Goal: Transaction & Acquisition: Purchase product/service

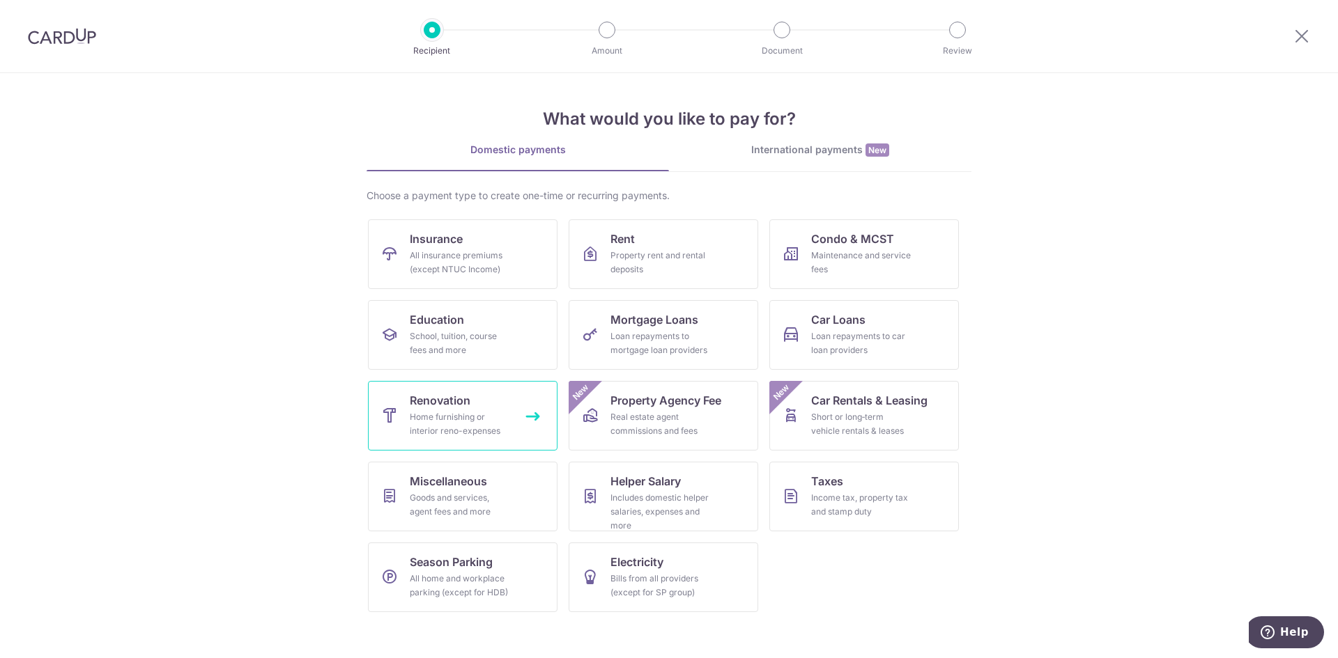
click at [456, 434] on div "Home furnishing or interior reno-expenses" at bounding box center [460, 424] width 100 height 28
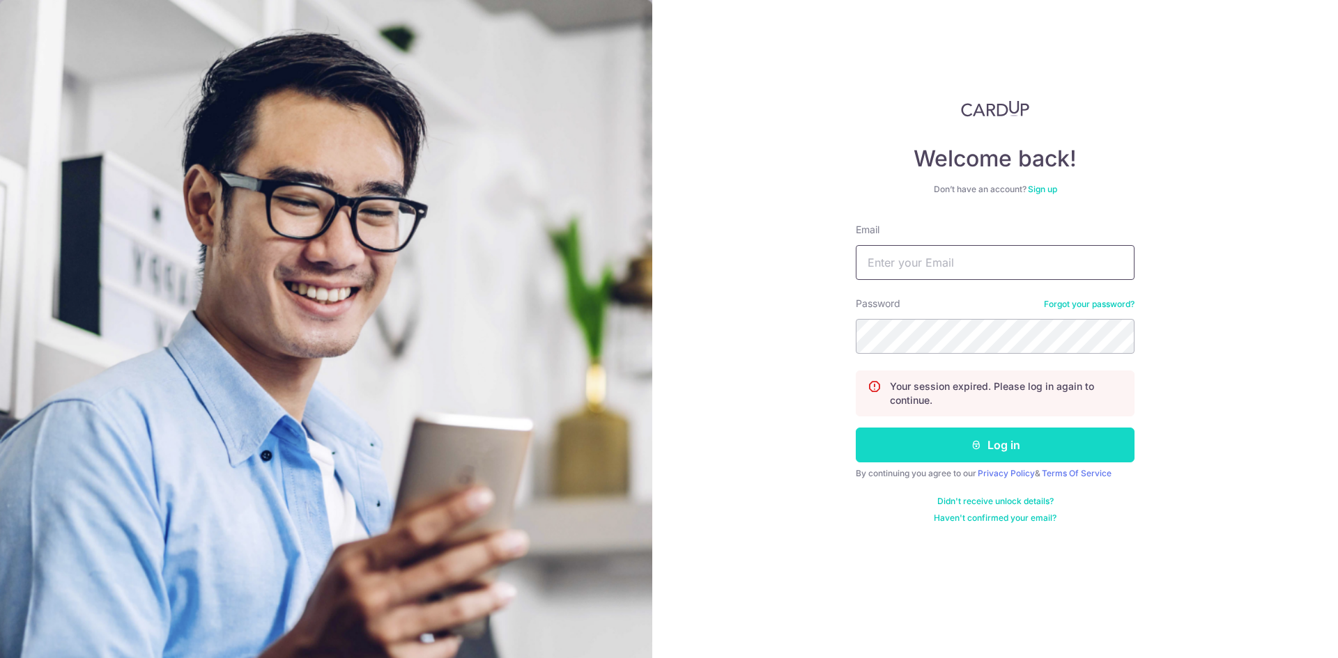
type input "fesawi12@gmail.com"
click at [925, 435] on button "Log in" at bounding box center [995, 445] width 279 height 35
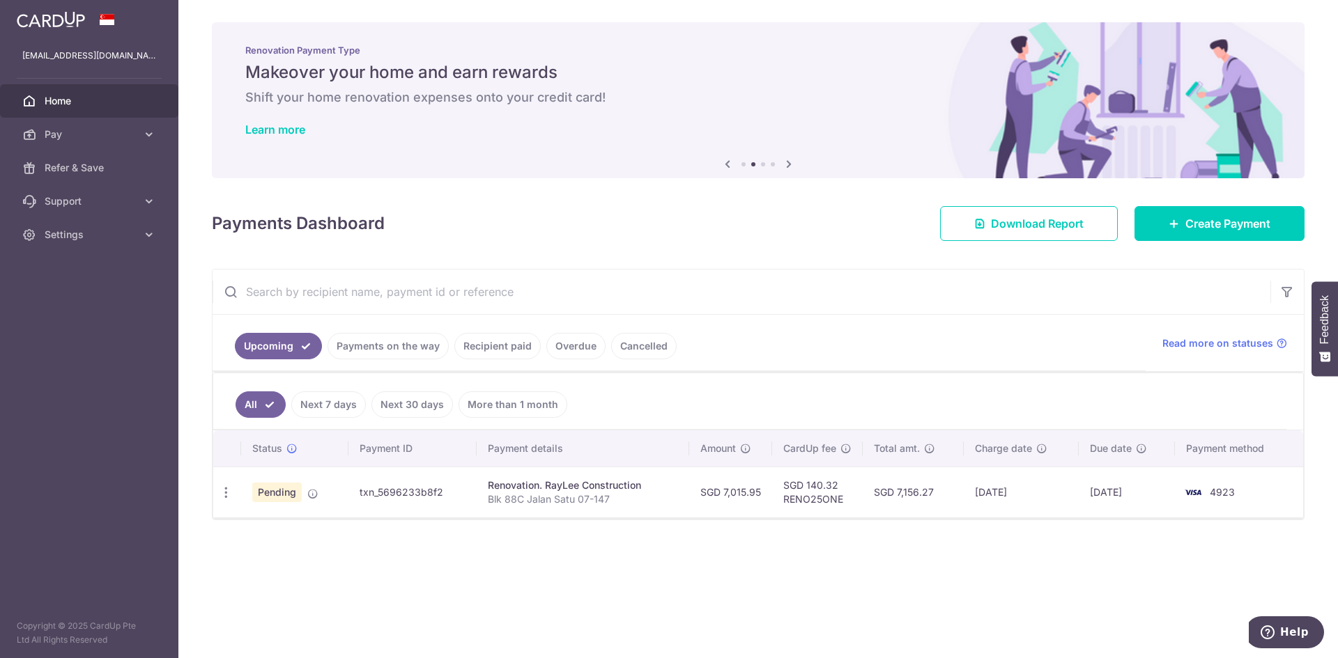
click at [1012, 370] on ul "Upcoming Payments on the way Recipient paid Overdue Cancelled" at bounding box center [679, 343] width 933 height 56
click at [1188, 235] on link "Create Payment" at bounding box center [1219, 223] width 170 height 35
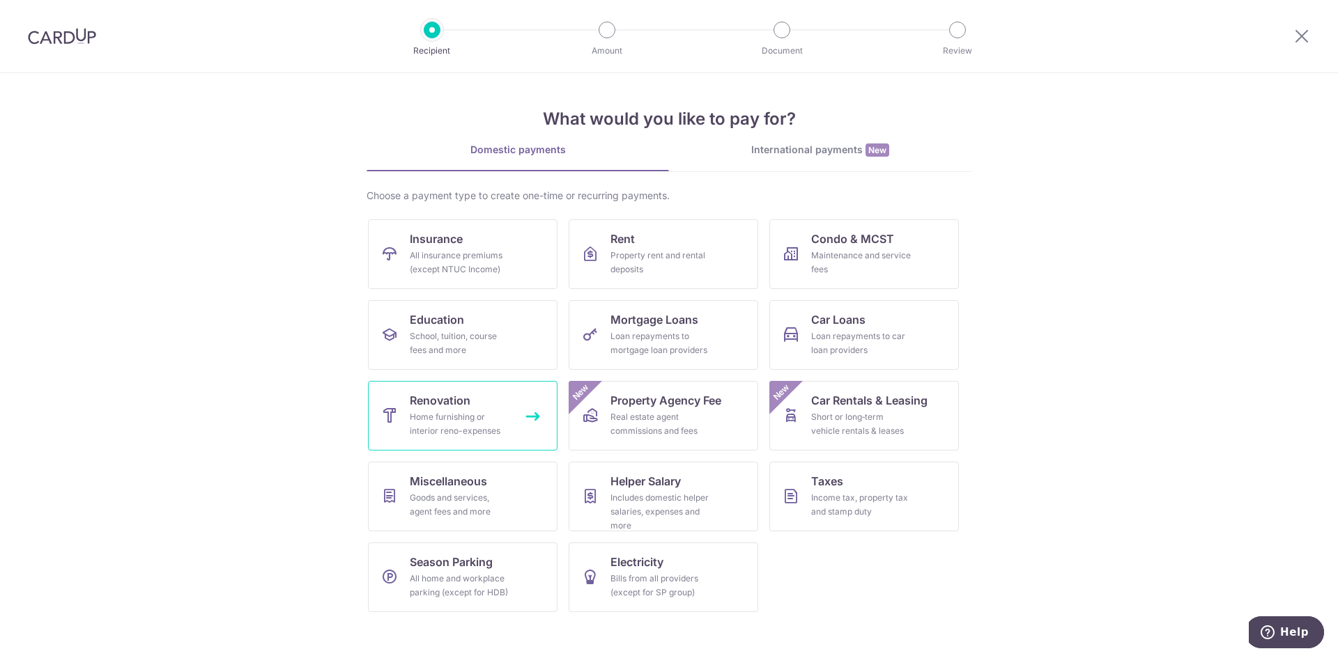
click at [428, 417] on div "Home furnishing or interior reno-expenses" at bounding box center [460, 424] width 100 height 28
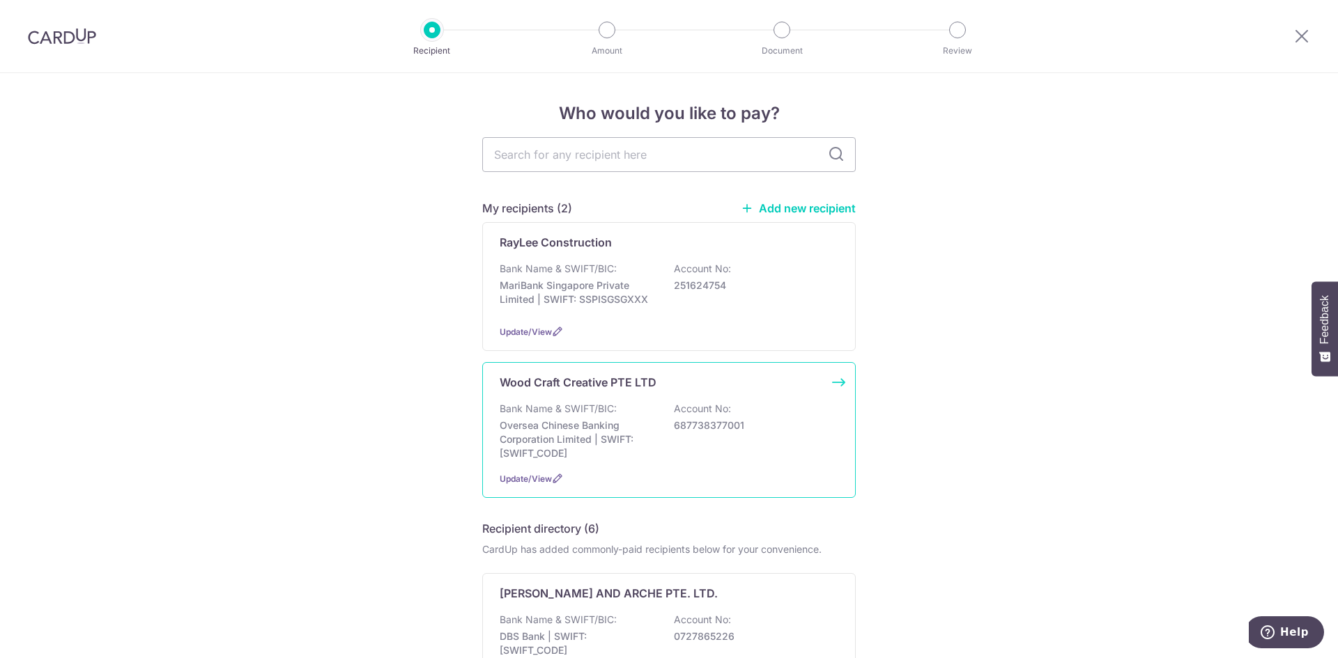
click at [601, 399] on div "Wood Craft Creative PTE LTD Bank Name & SWIFT/BIC: Oversea Chinese Banking Corp…" at bounding box center [668, 430] width 373 height 136
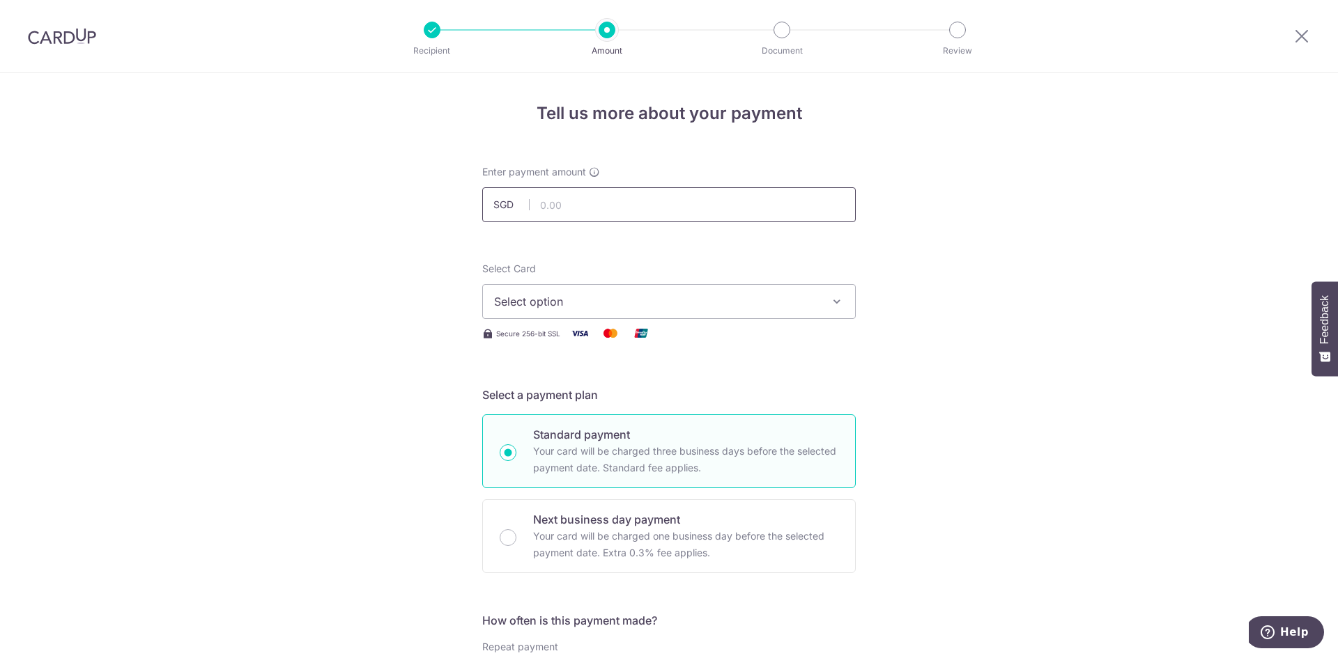
click at [632, 203] on input "text" at bounding box center [668, 204] width 373 height 35
type input "12,532.00"
click at [655, 314] on button "Select option" at bounding box center [668, 301] width 373 height 35
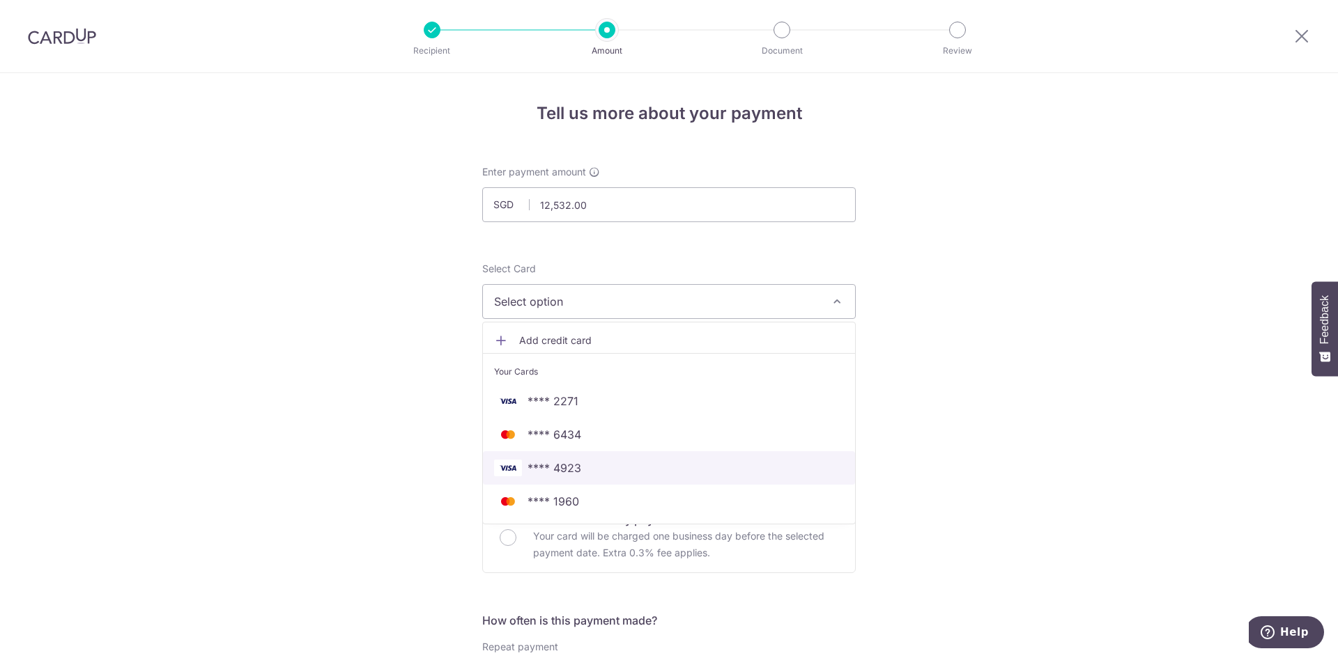
click at [583, 472] on span "**** 4923" at bounding box center [669, 468] width 350 height 17
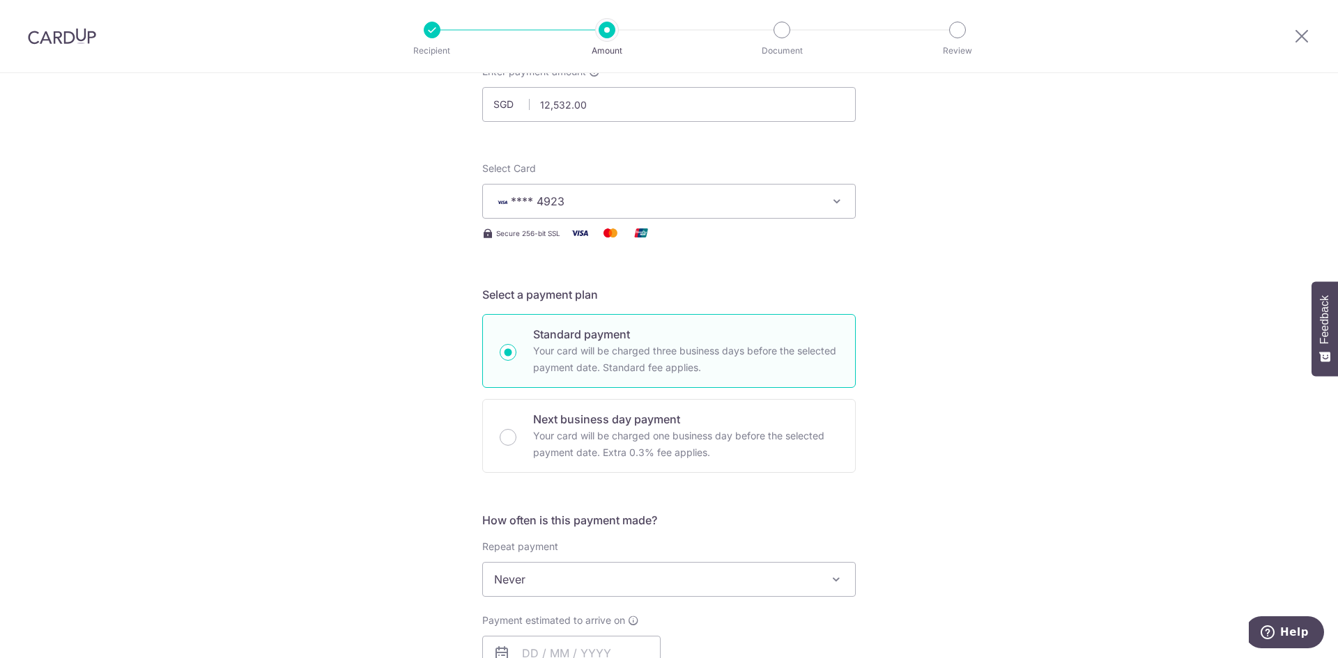
scroll to position [279, 0]
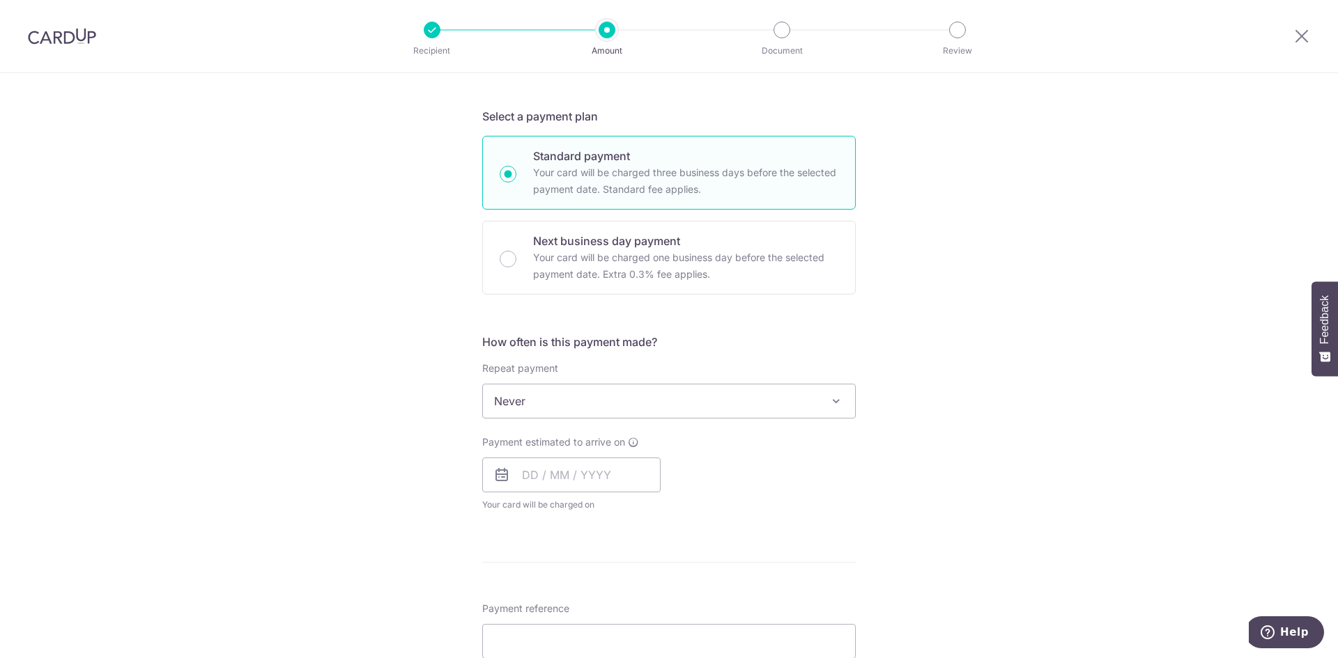
click at [542, 406] on span "Never" at bounding box center [669, 401] width 372 height 33
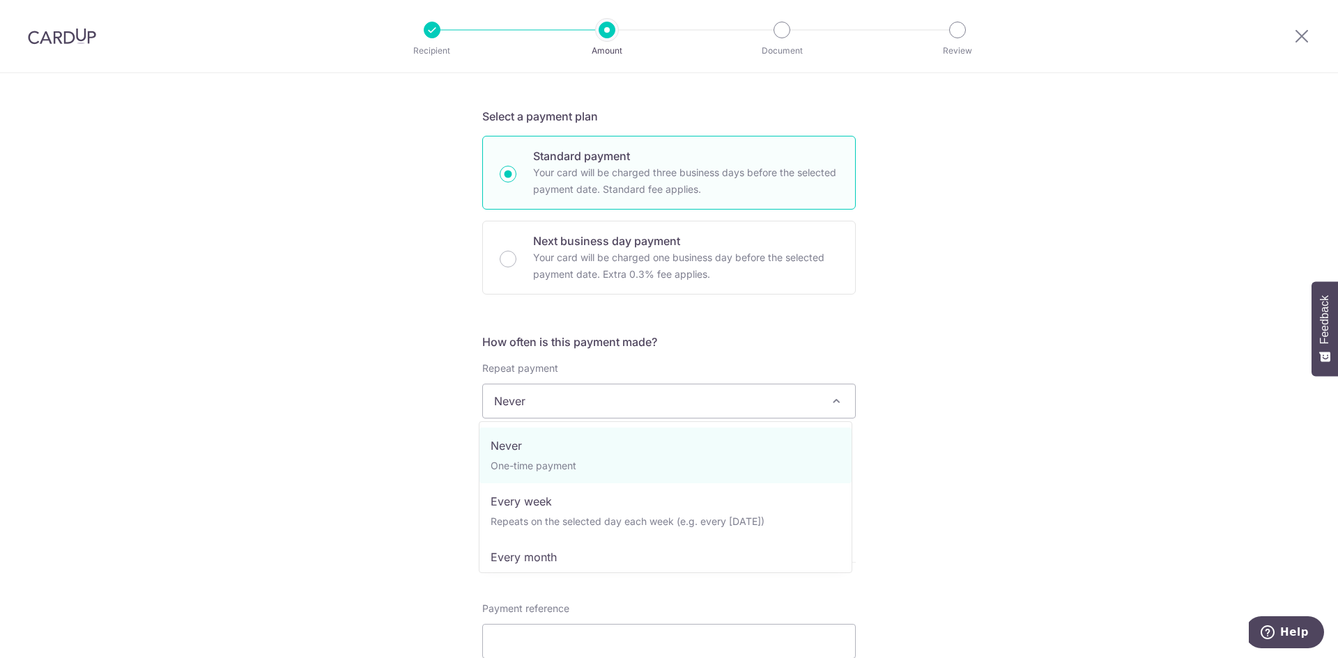
click at [1104, 300] on div "Tell us more about your payment Enter payment amount SGD 12,532.00 12532.00 Sel…" at bounding box center [669, 471] width 1338 height 1354
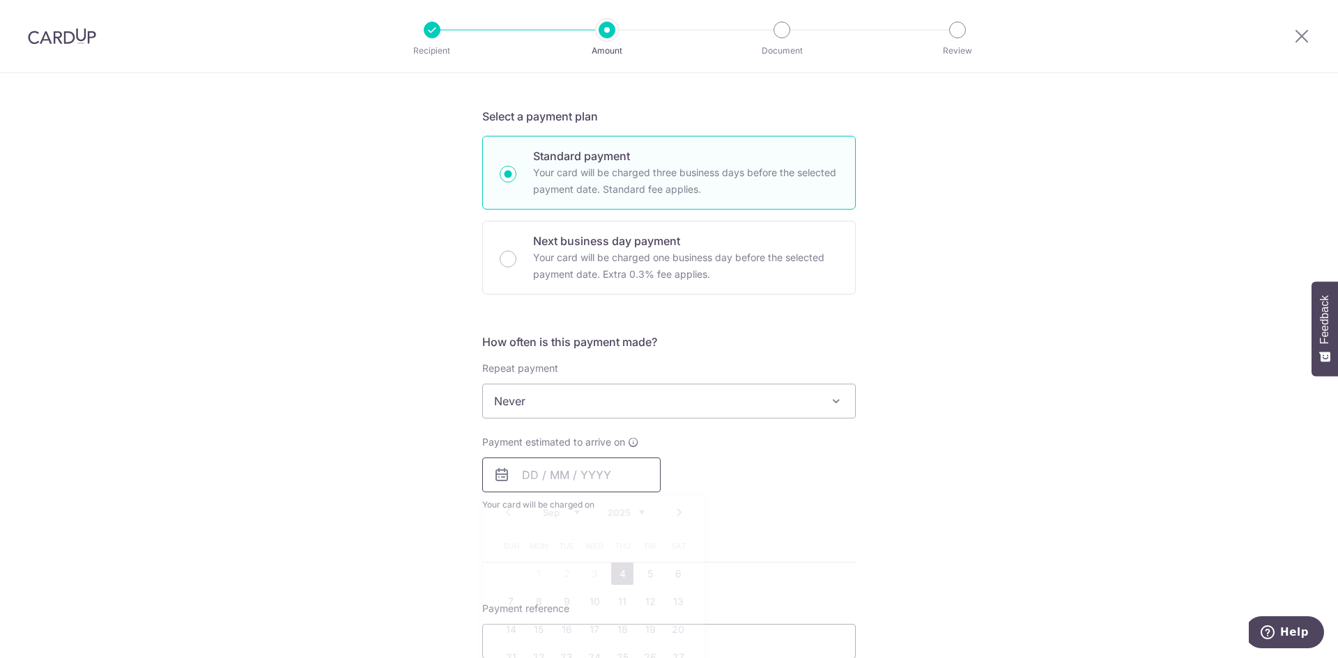
click at [599, 469] on input "text" at bounding box center [571, 475] width 178 height 35
click at [615, 579] on link "4" at bounding box center [622, 574] width 22 height 22
type input "[DATE]"
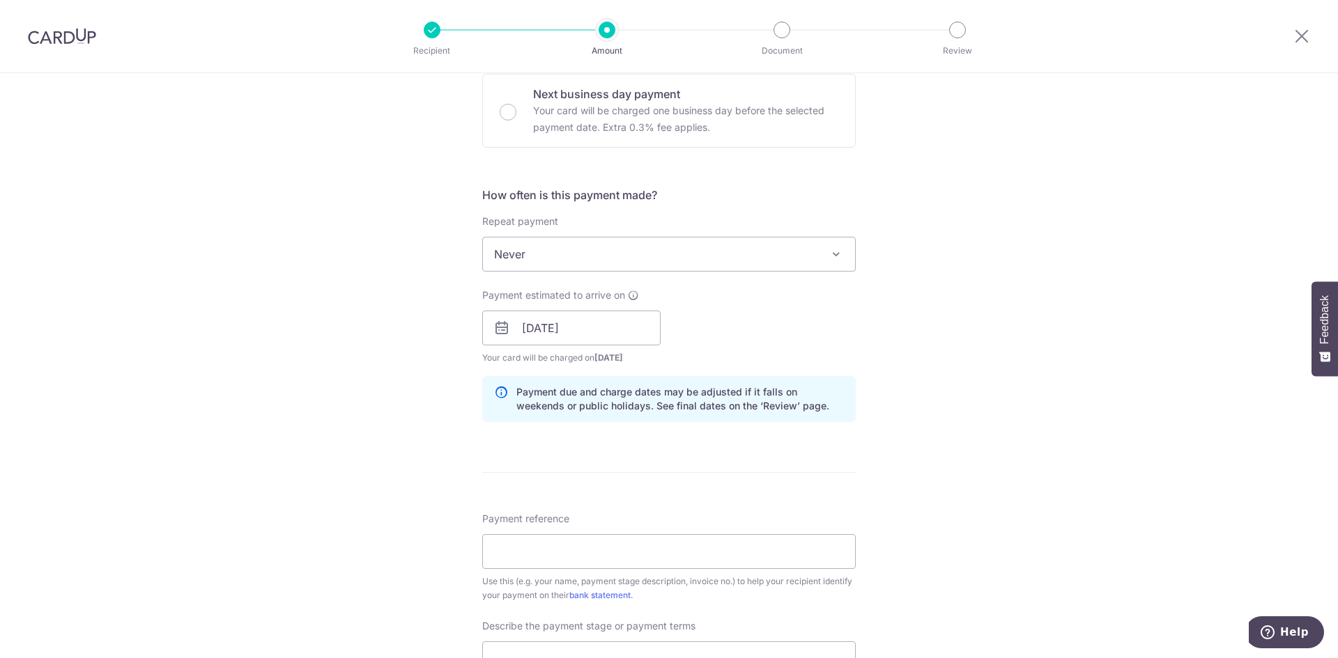
scroll to position [488, 0]
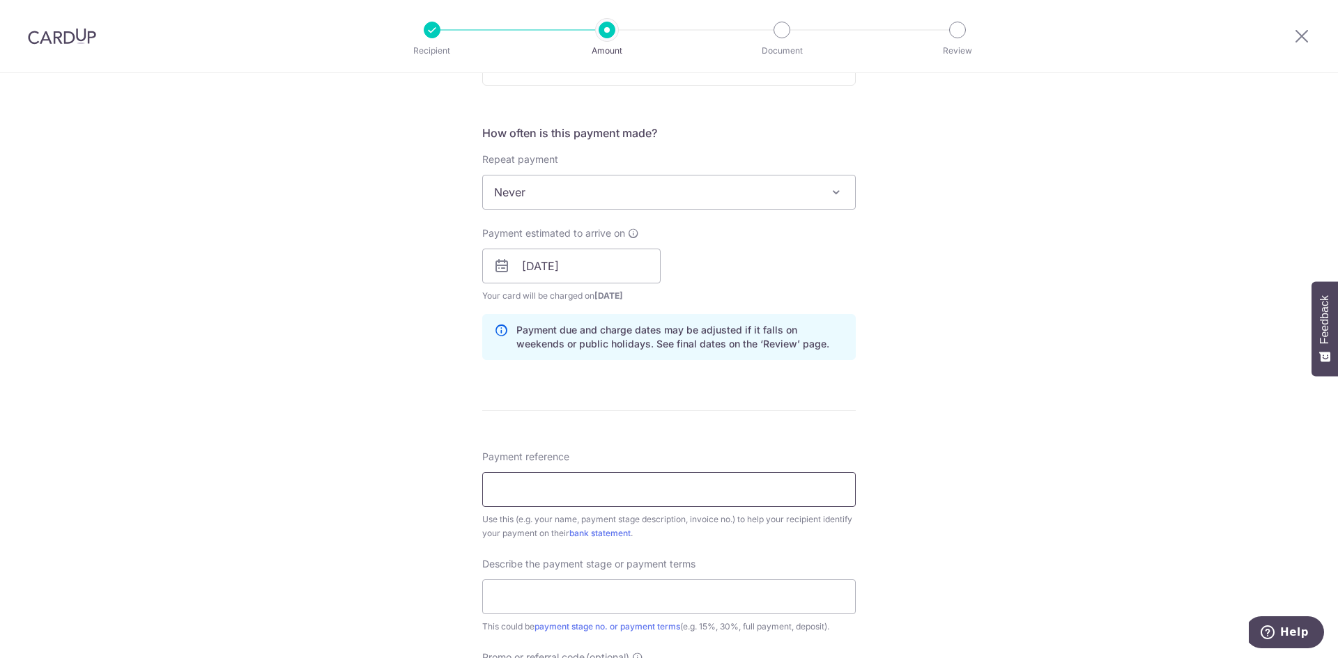
click at [702, 499] on input "Payment reference" at bounding box center [668, 489] width 373 height 35
type input "Blk 88C Jalan Satu 07-147"
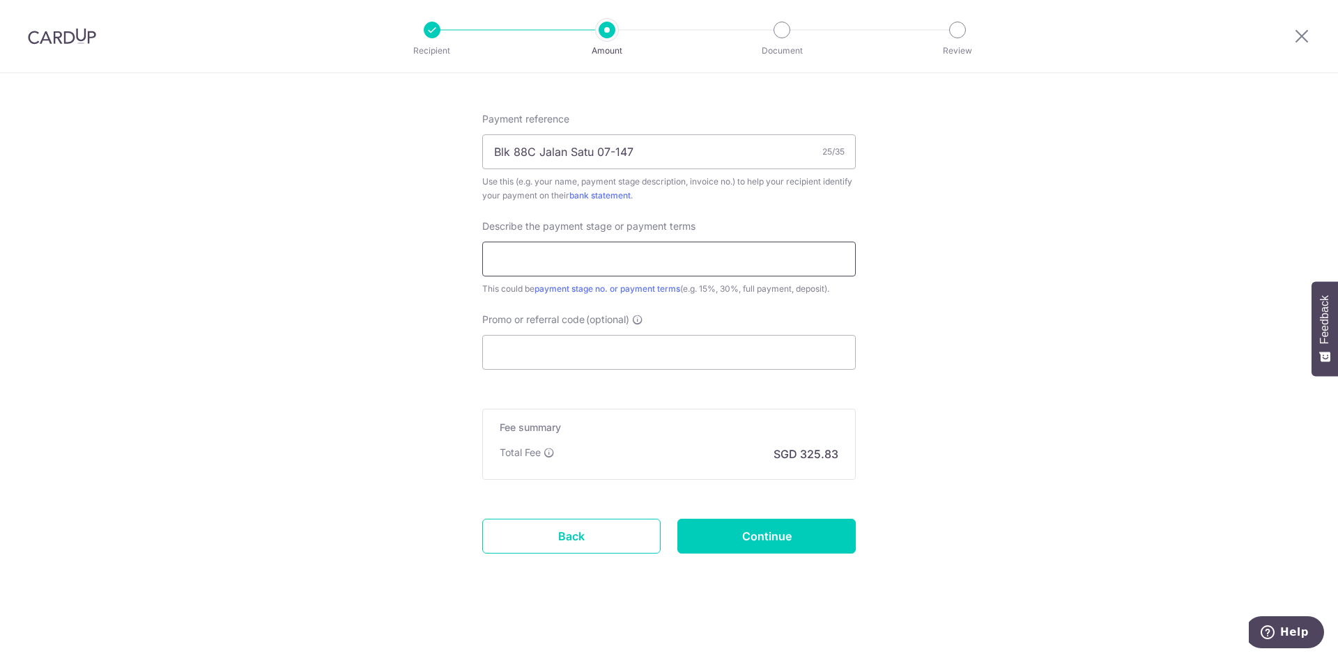
click at [600, 270] on input "text" at bounding box center [668, 259] width 373 height 35
click at [495, 253] on input "30% (third payment)" at bounding box center [668, 259] width 373 height 35
type input "40% (third payment)"
click at [587, 367] on input "Promo or referral code (optional)" at bounding box center [668, 352] width 373 height 35
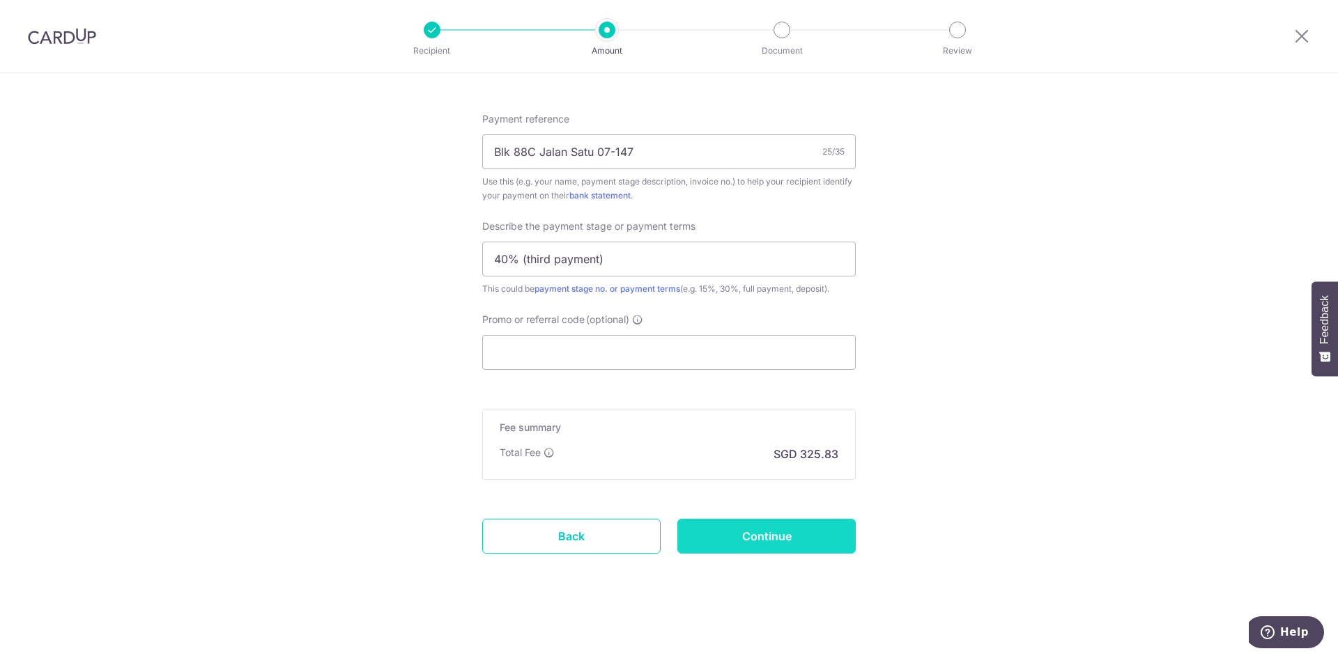
click at [738, 539] on input "Continue" at bounding box center [766, 536] width 178 height 35
type input "Create Schedule"
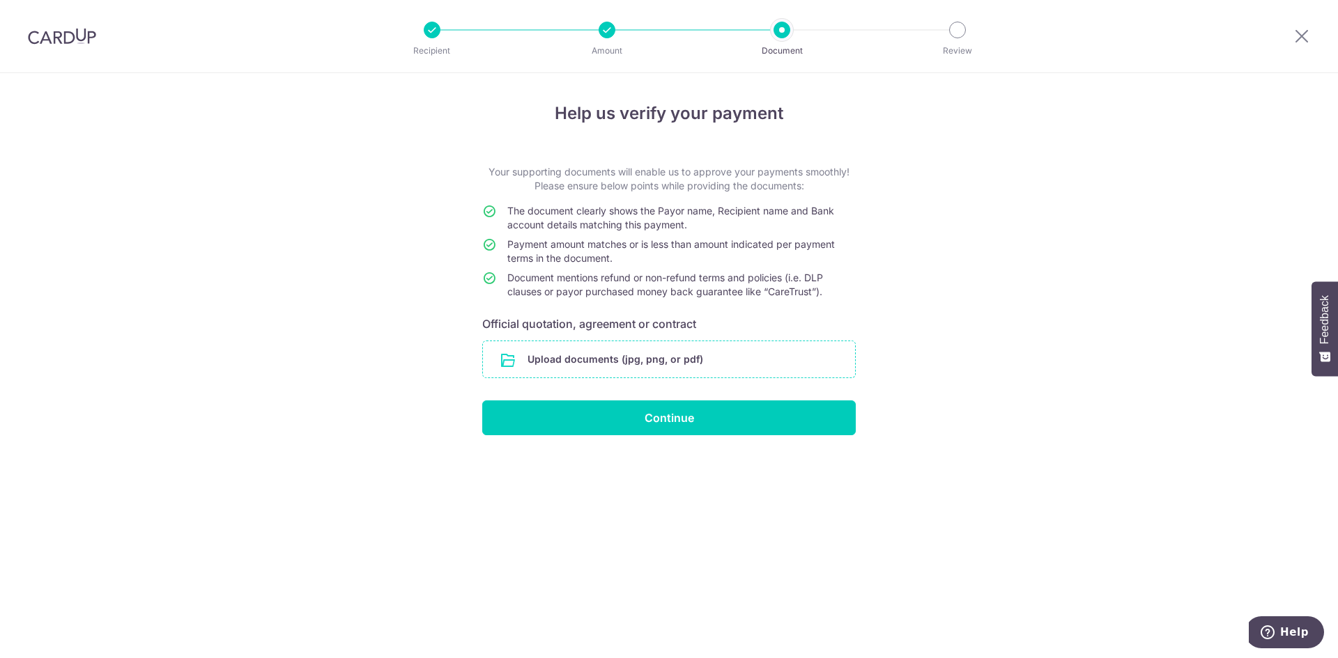
click at [707, 346] on input "file" at bounding box center [669, 359] width 372 height 36
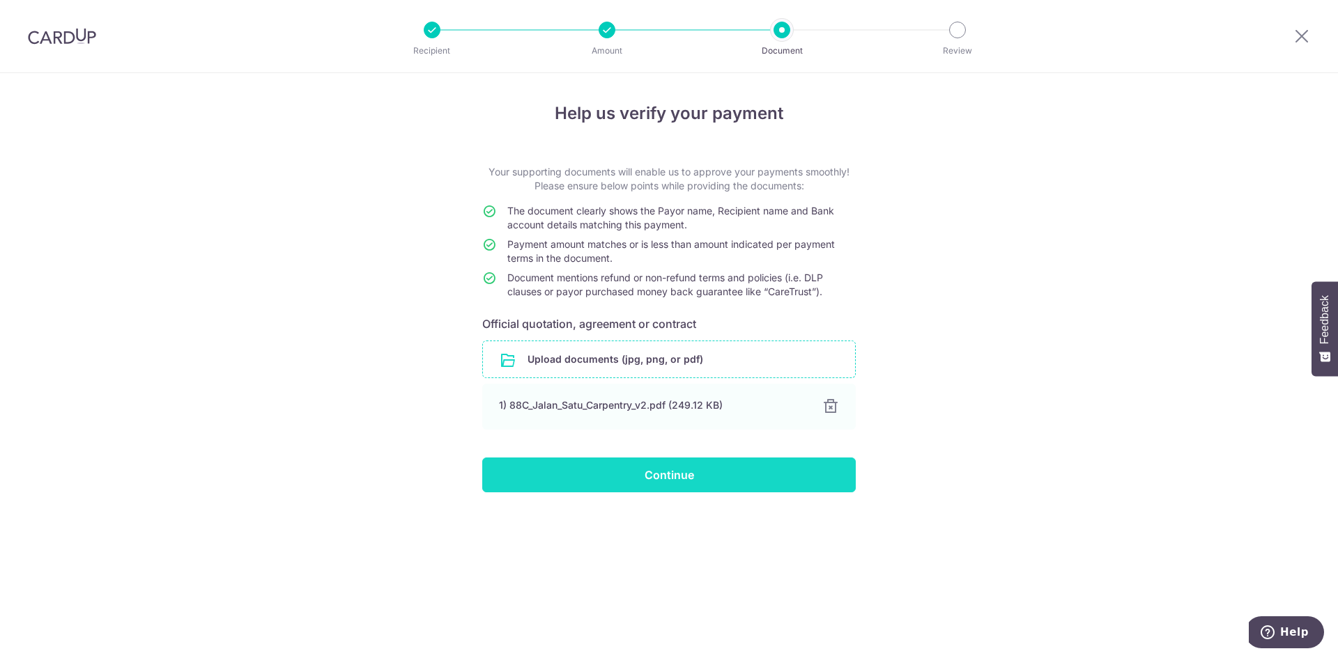
click at [732, 484] on input "Continue" at bounding box center [668, 475] width 373 height 35
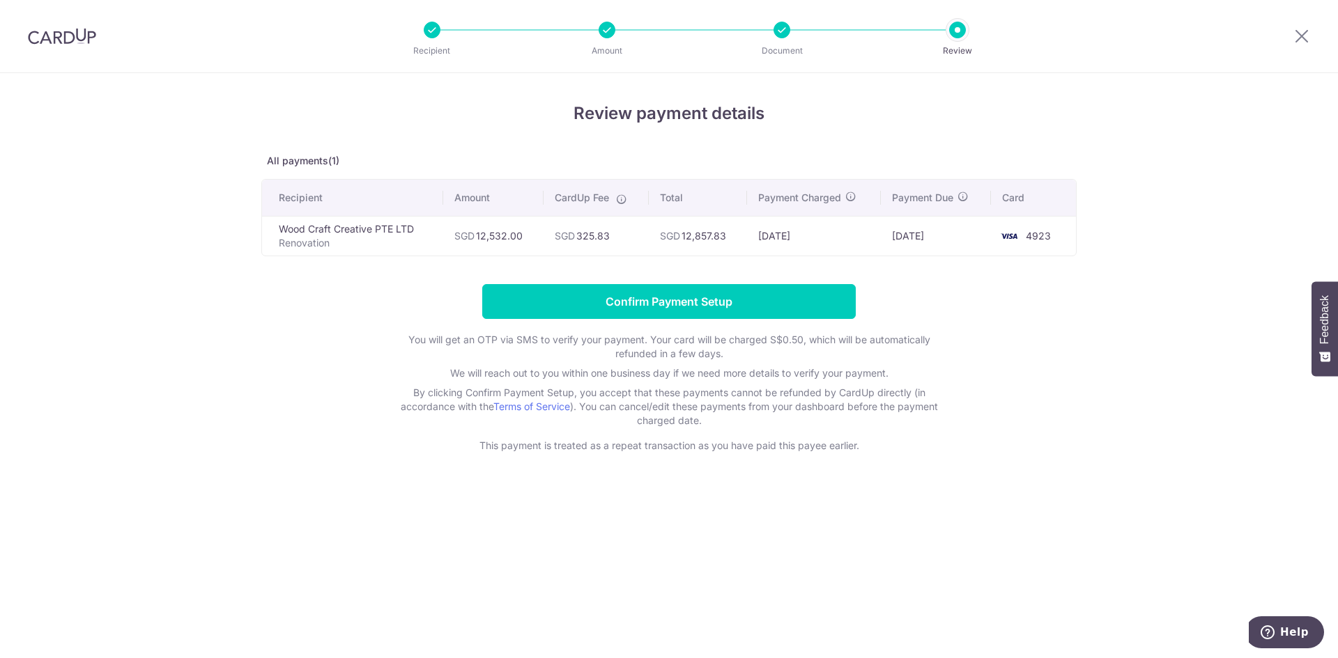
click at [633, 200] on div "CardUp Fee" at bounding box center [596, 198] width 83 height 14
drag, startPoint x: 1297, startPoint y: 35, endPoint x: 731, endPoint y: 94, distance: 569.6
click at [1297, 35] on icon at bounding box center [1301, 35] width 17 height 17
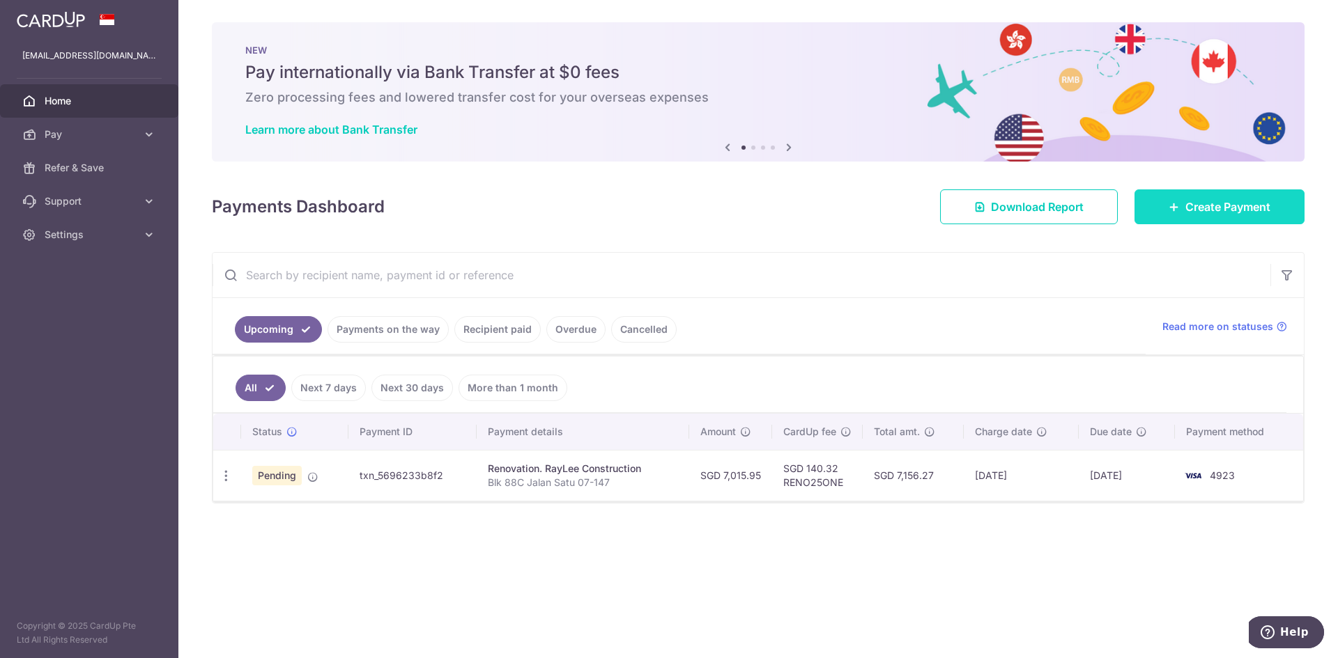
click at [1191, 204] on span "Create Payment" at bounding box center [1227, 207] width 85 height 17
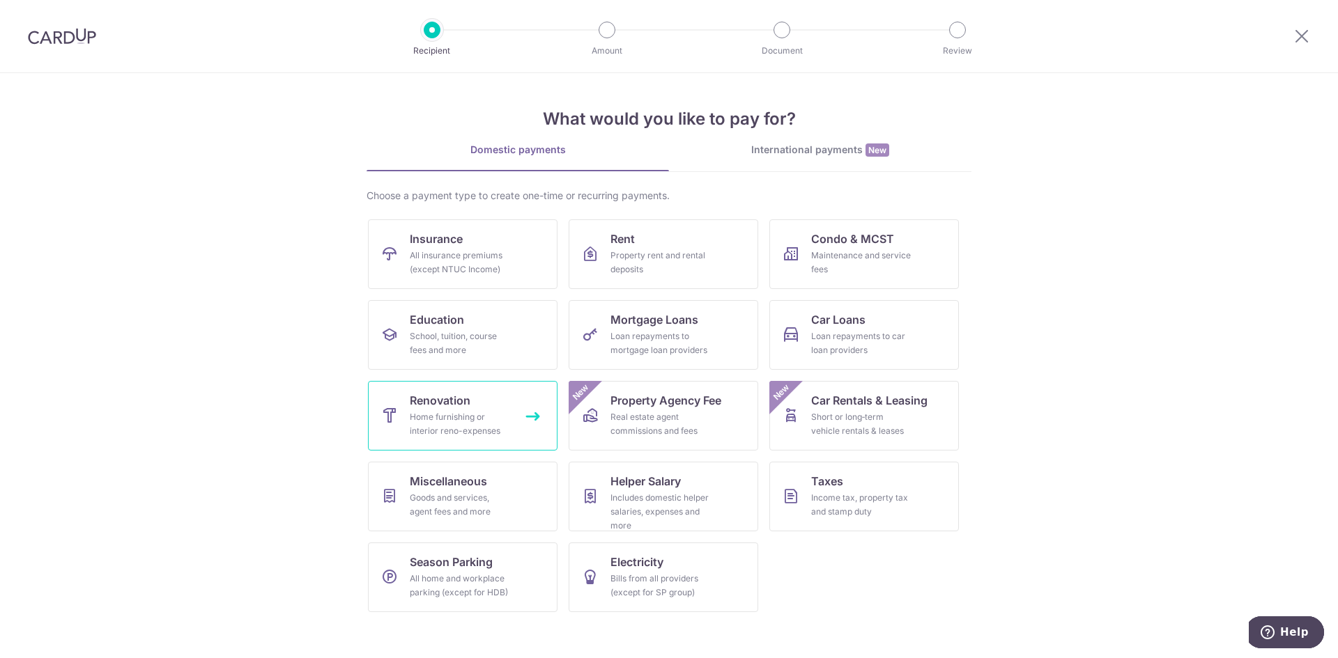
click at [473, 398] on link "Renovation Home furnishing or interior reno-expenses" at bounding box center [463, 416] width 190 height 70
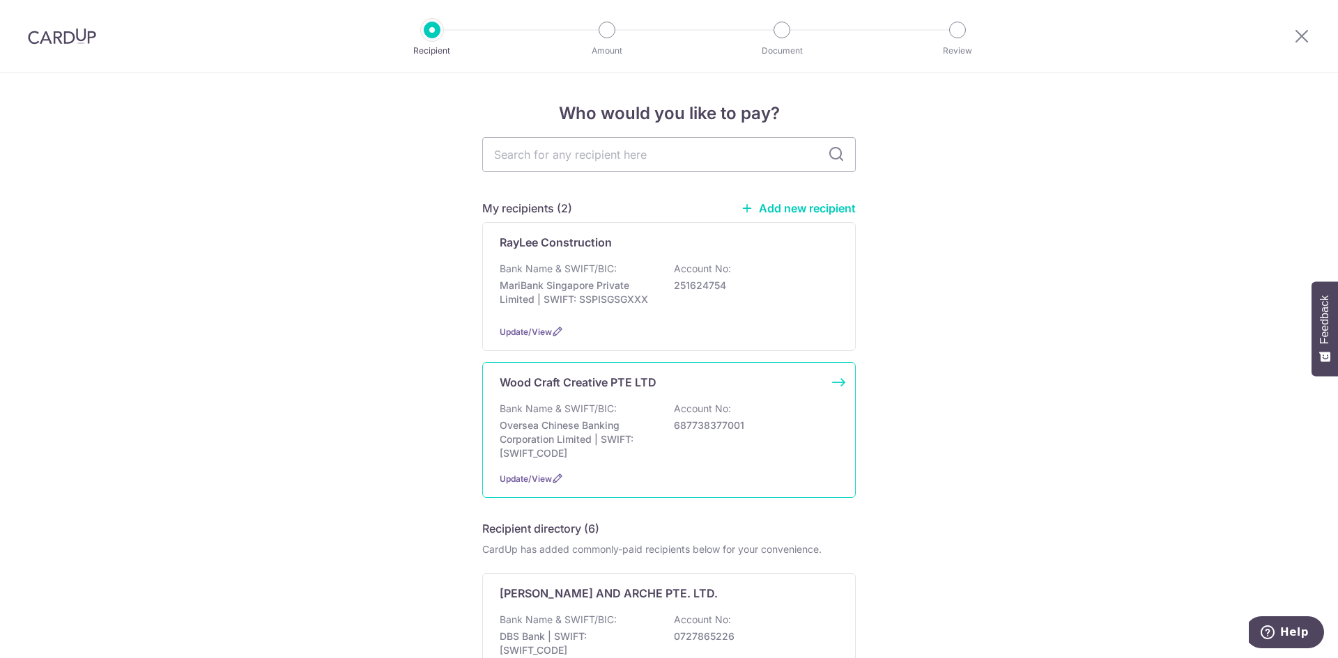
click at [580, 403] on p "Bank Name & SWIFT/BIC:" at bounding box center [558, 409] width 117 height 14
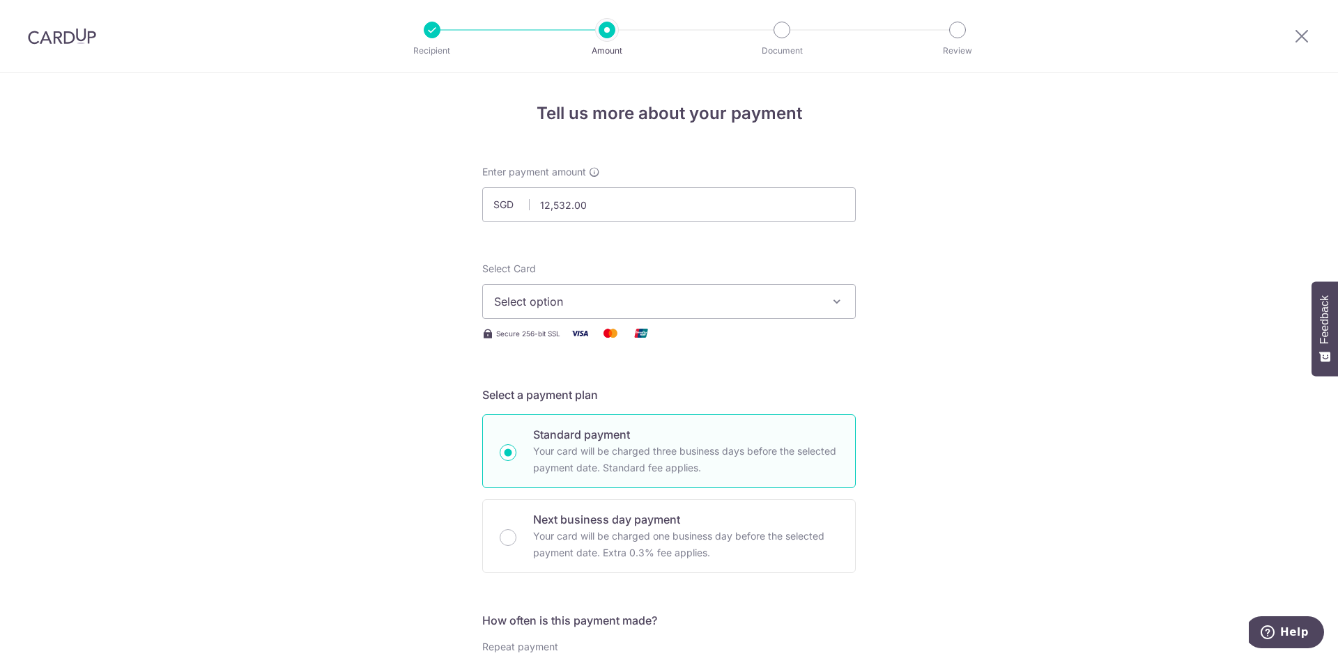
type input "12,532.00"
click at [622, 303] on span "Select option" at bounding box center [656, 301] width 325 height 17
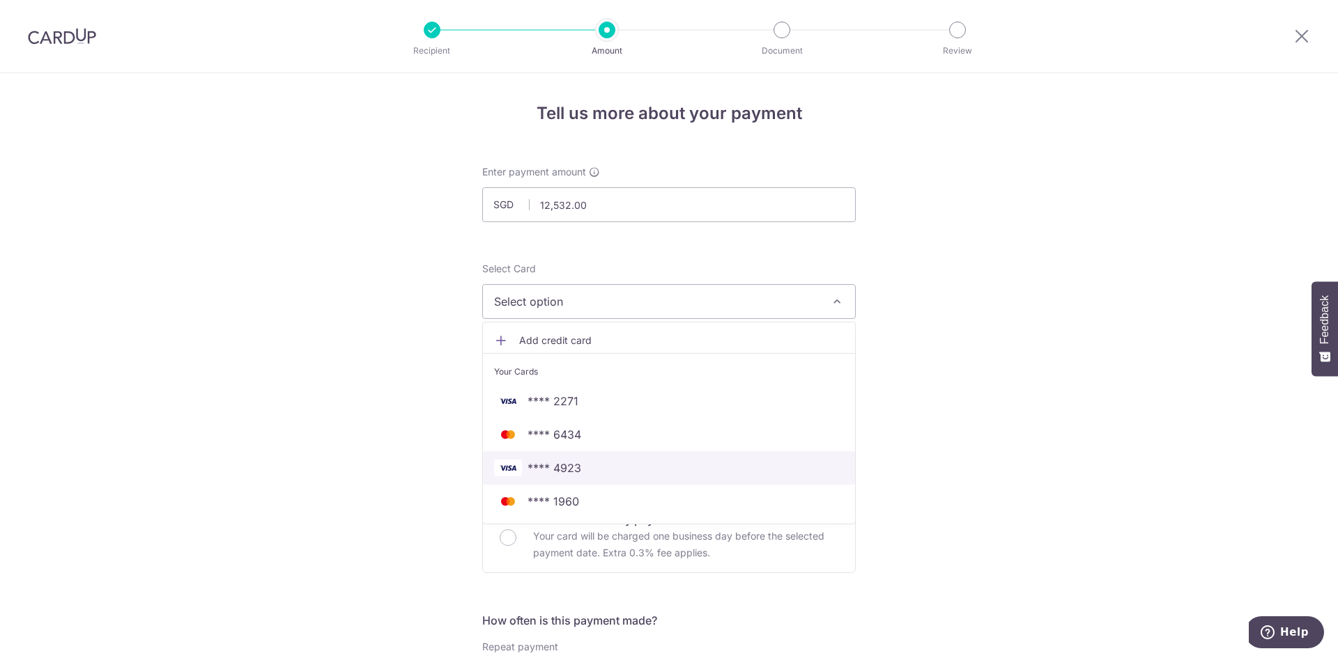
click at [586, 468] on span "**** 4923" at bounding box center [669, 468] width 350 height 17
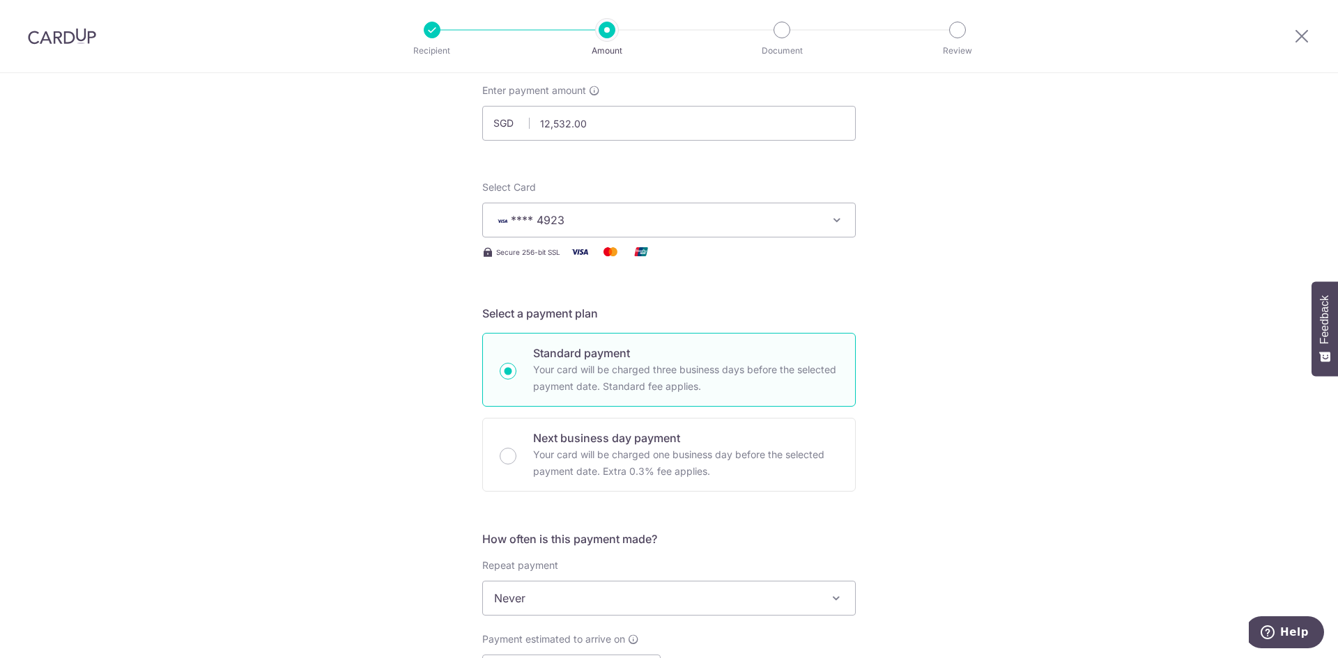
scroll to position [139, 0]
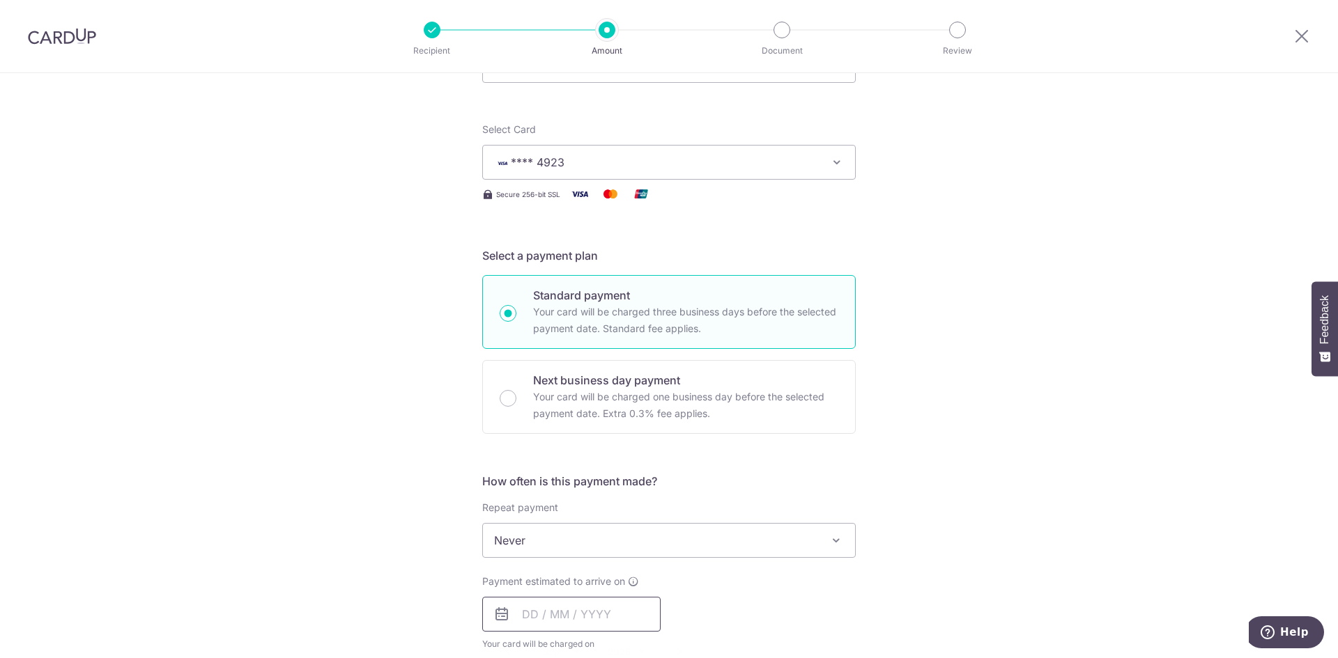
click at [583, 619] on input "text" at bounding box center [571, 614] width 178 height 35
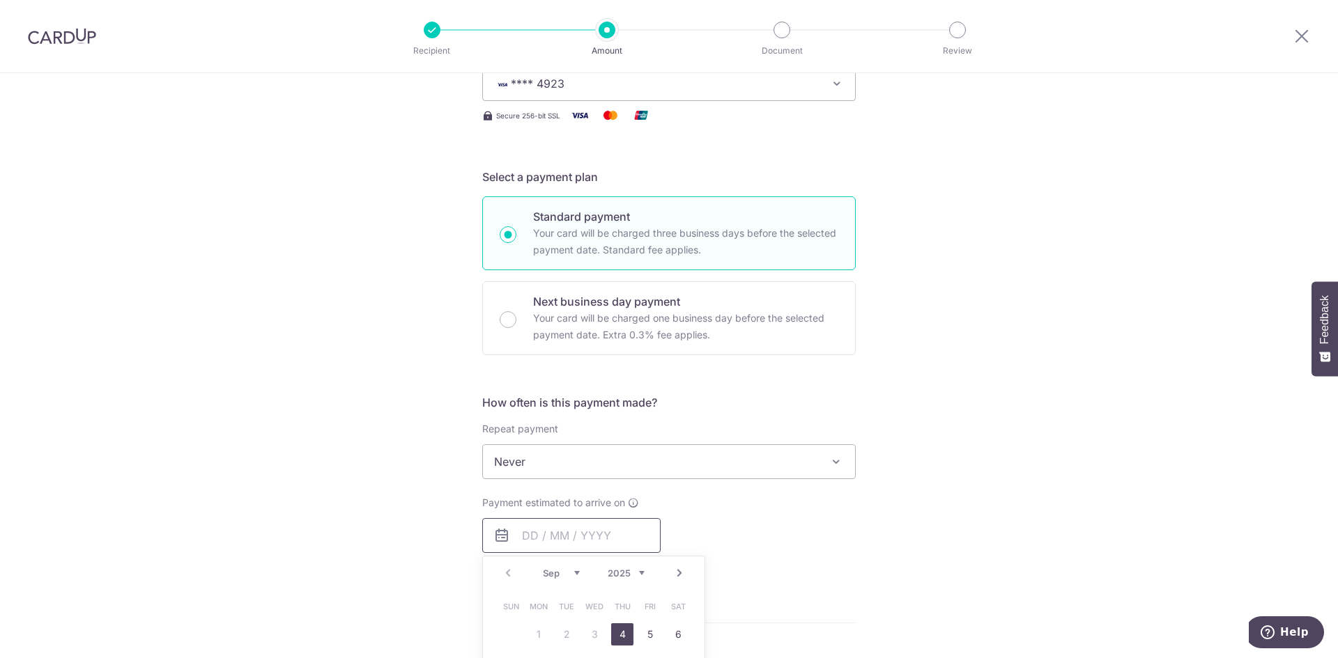
scroll to position [418, 0]
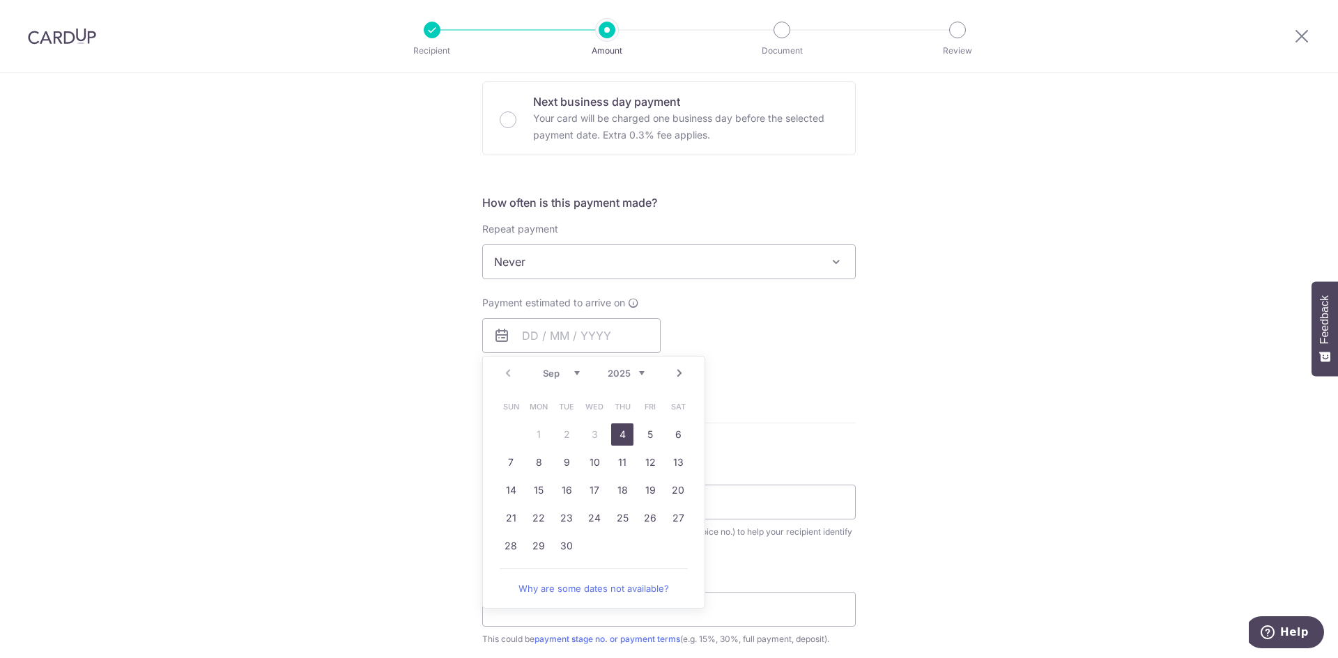
click at [619, 436] on link "4" at bounding box center [622, 435] width 22 height 22
type input "[DATE]"
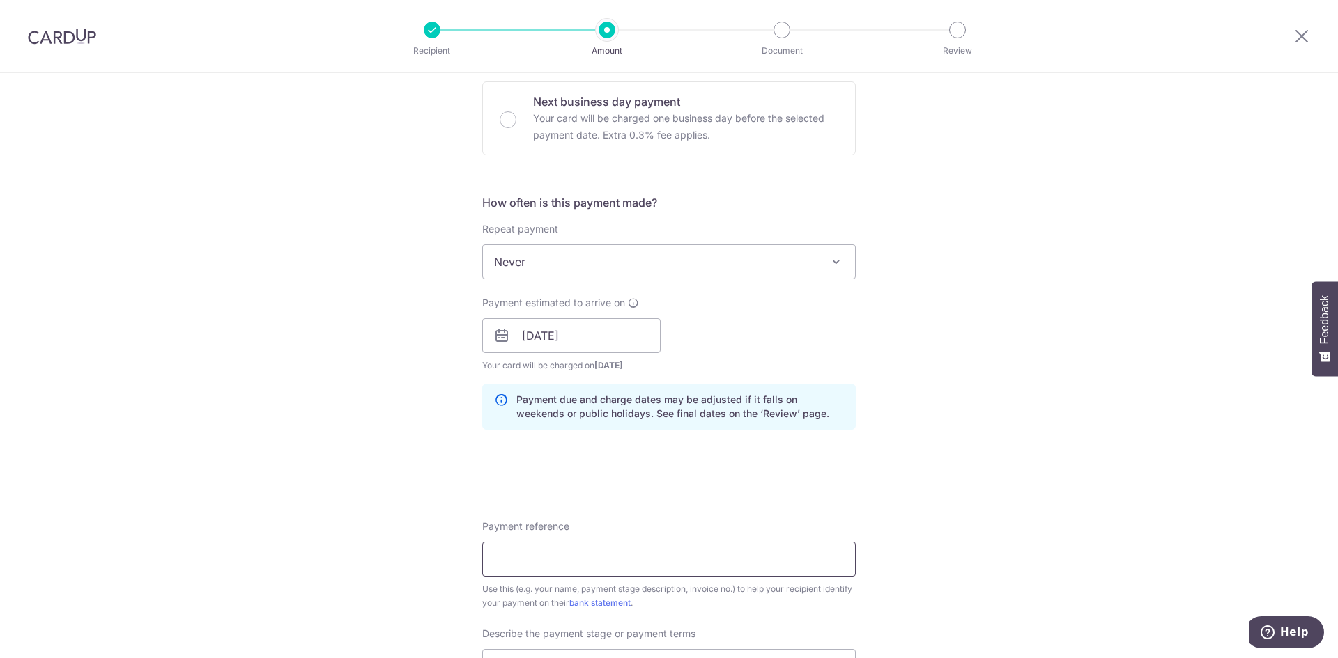
click at [658, 566] on input "Payment reference" at bounding box center [668, 559] width 373 height 35
type input "Blk 88C Jalan Satu 07-147"
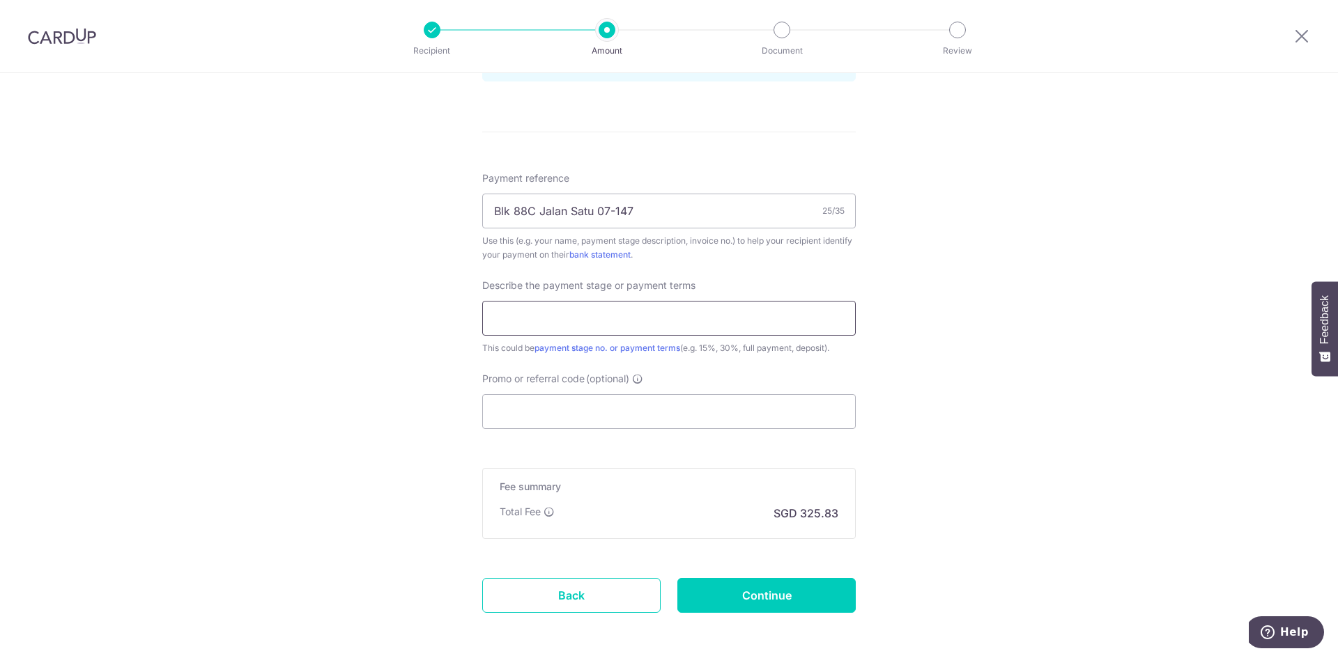
click at [537, 320] on input "text" at bounding box center [668, 318] width 373 height 35
type input "40% (third payment)"
click at [762, 406] on input "Promo or referral code (optional)" at bounding box center [668, 411] width 373 height 35
paste input "RENO25ONE"
type input "RENO25ONE"
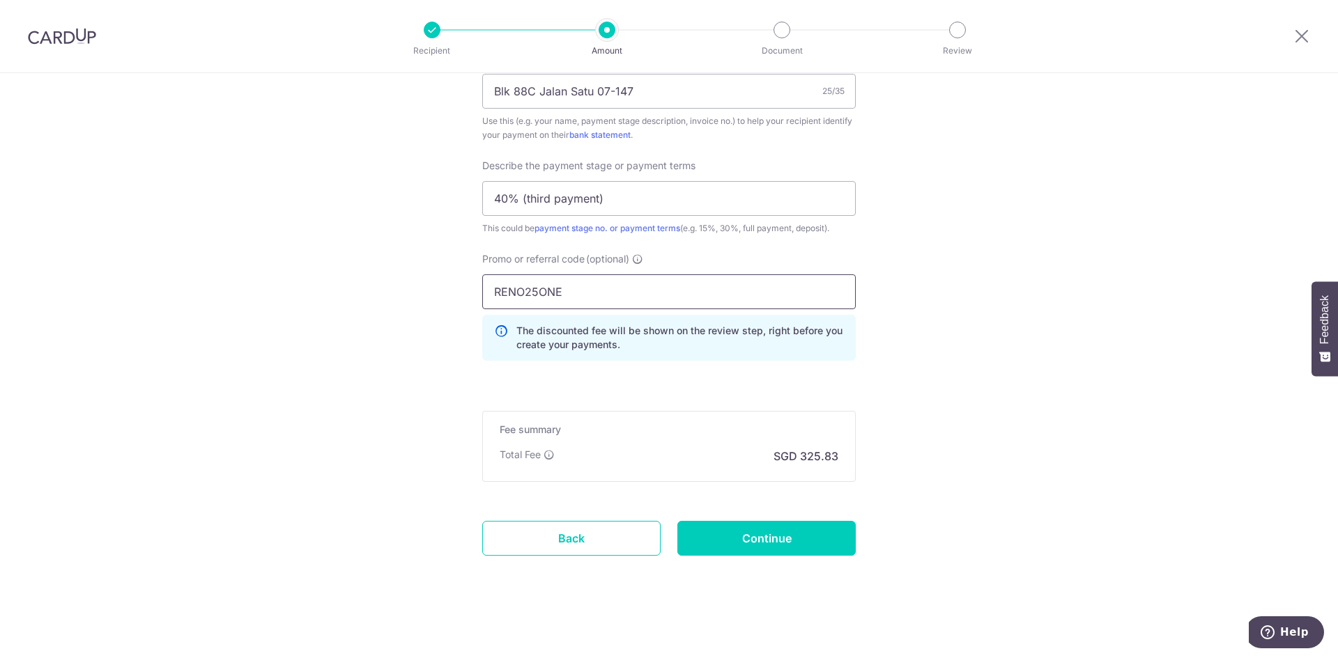
scroll to position [888, 0]
paste input "RENO25ONE"
type input "RENO25ONE"
click at [743, 540] on input "Continue" at bounding box center [766, 536] width 178 height 35
type input "Create Schedule"
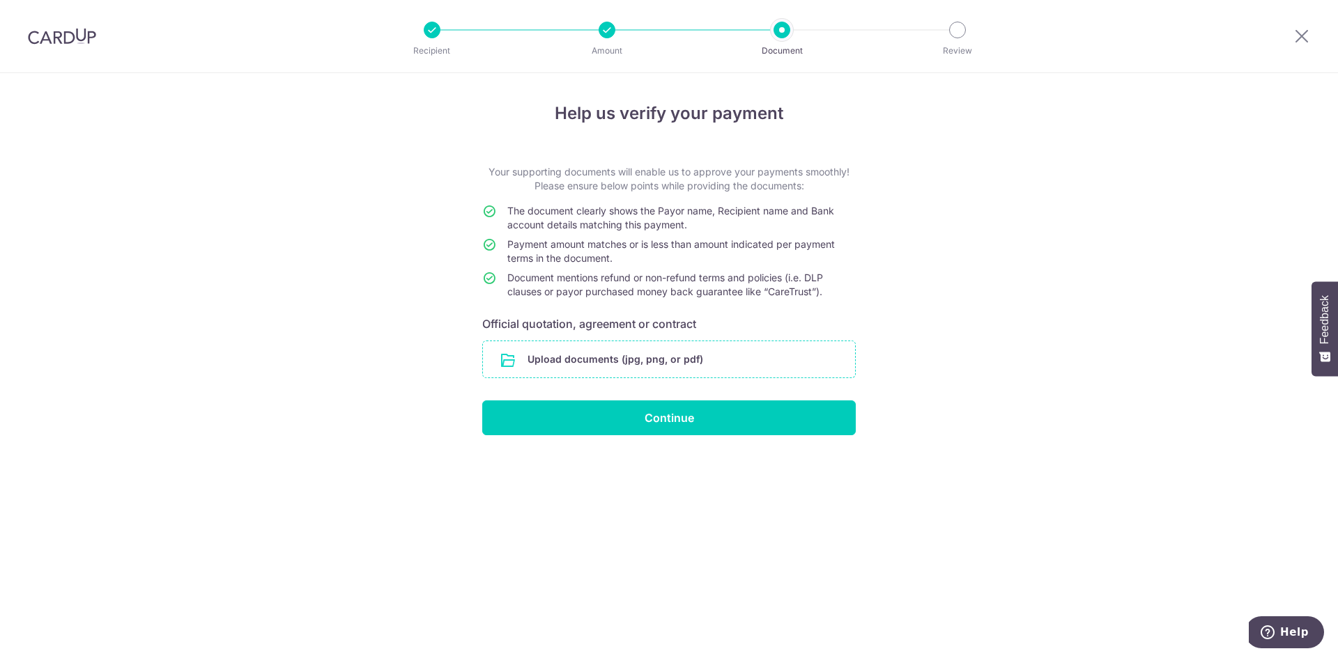
click at [660, 362] on input "file" at bounding box center [669, 359] width 372 height 36
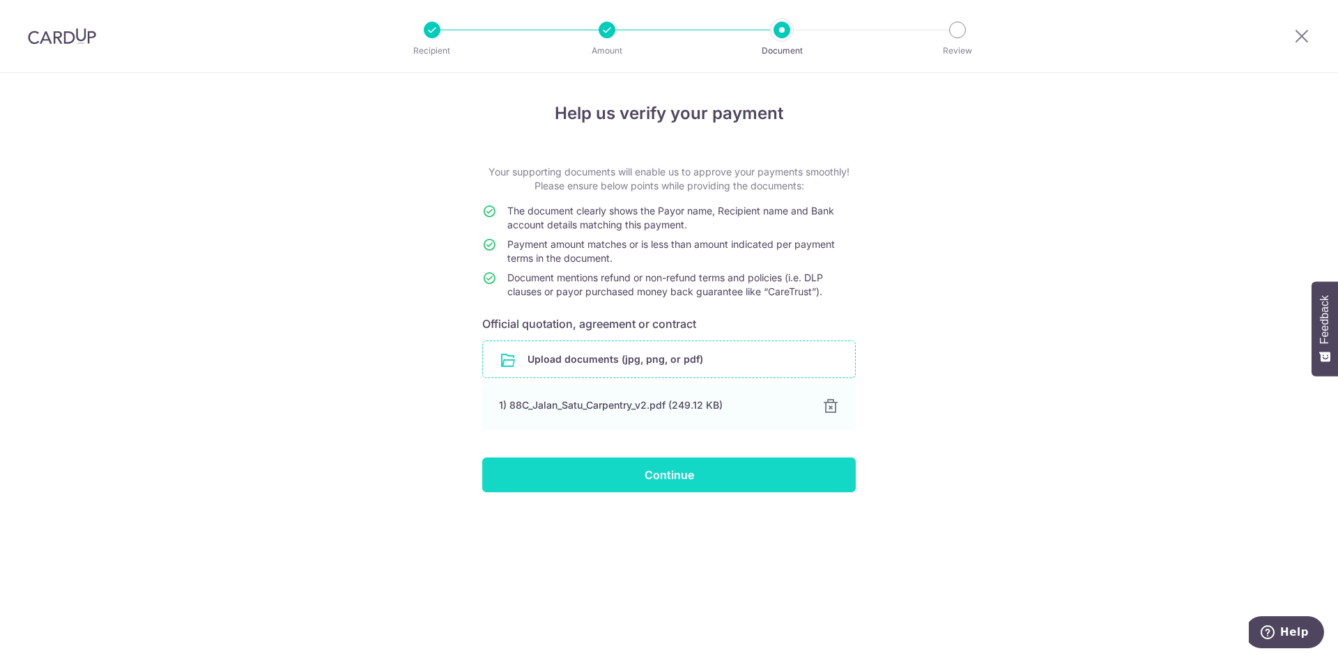
click at [667, 479] on input "Continue" at bounding box center [668, 475] width 373 height 35
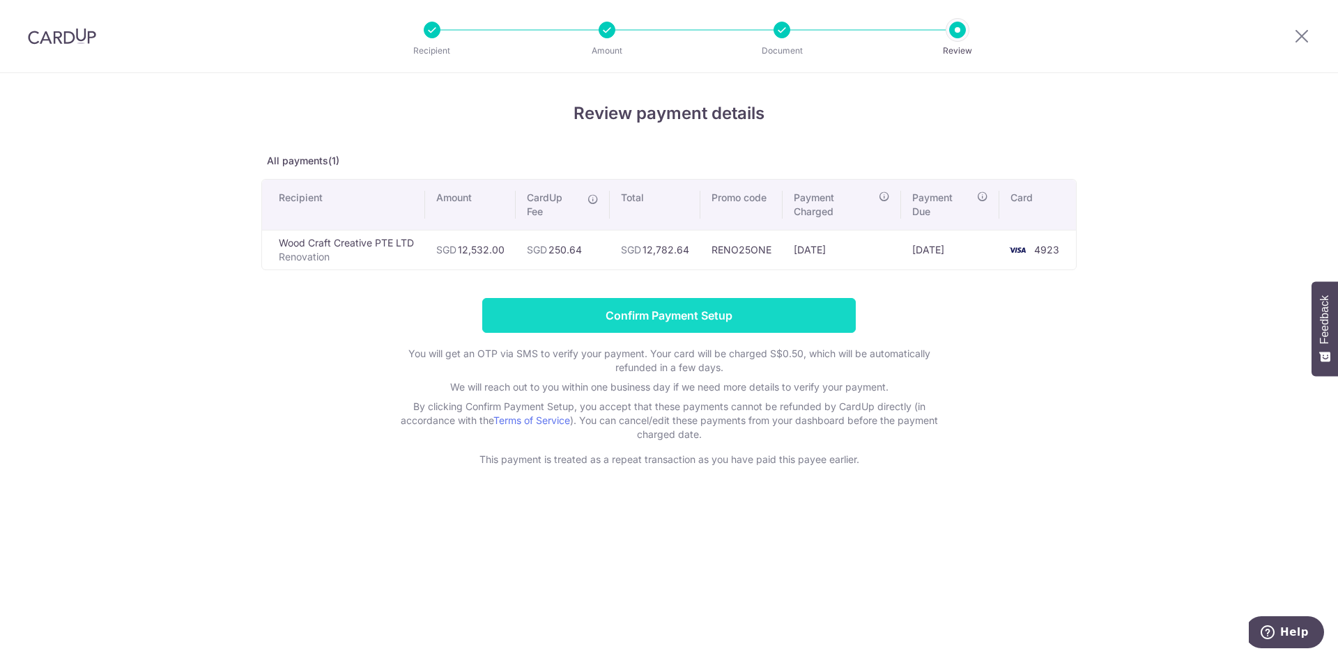
click at [624, 318] on input "Confirm Payment Setup" at bounding box center [668, 315] width 373 height 35
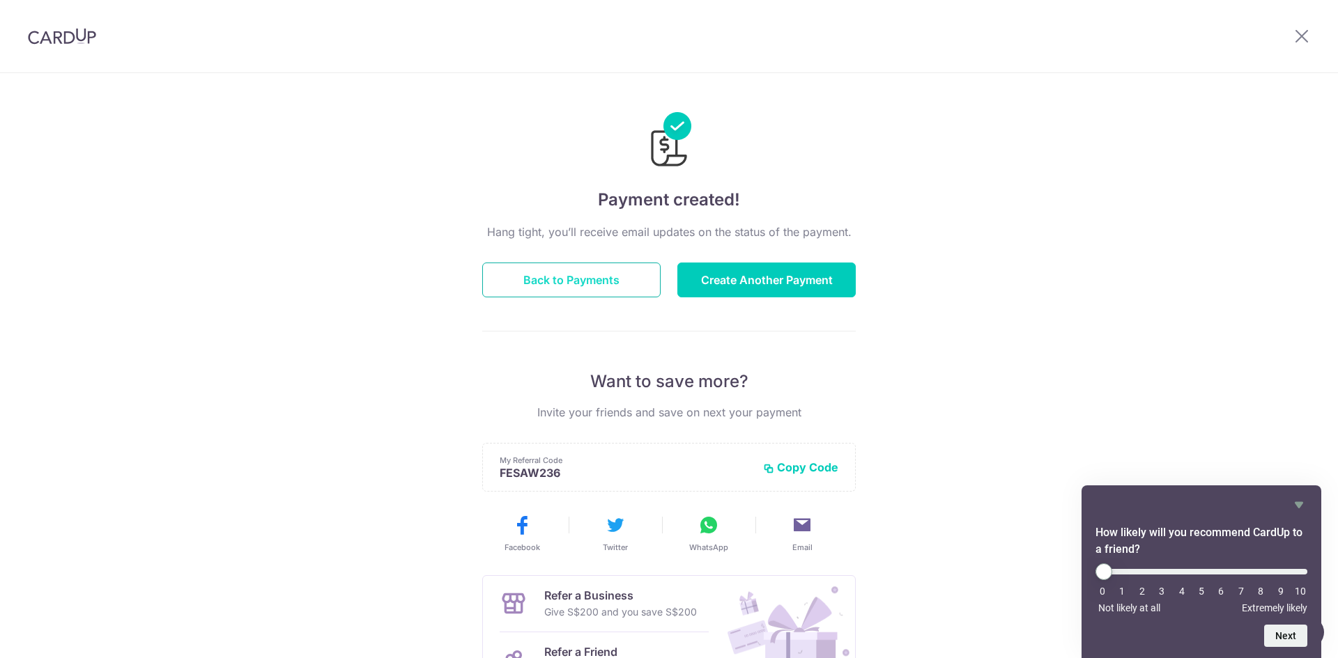
click at [543, 276] on button "Back to Payments" at bounding box center [571, 280] width 178 height 35
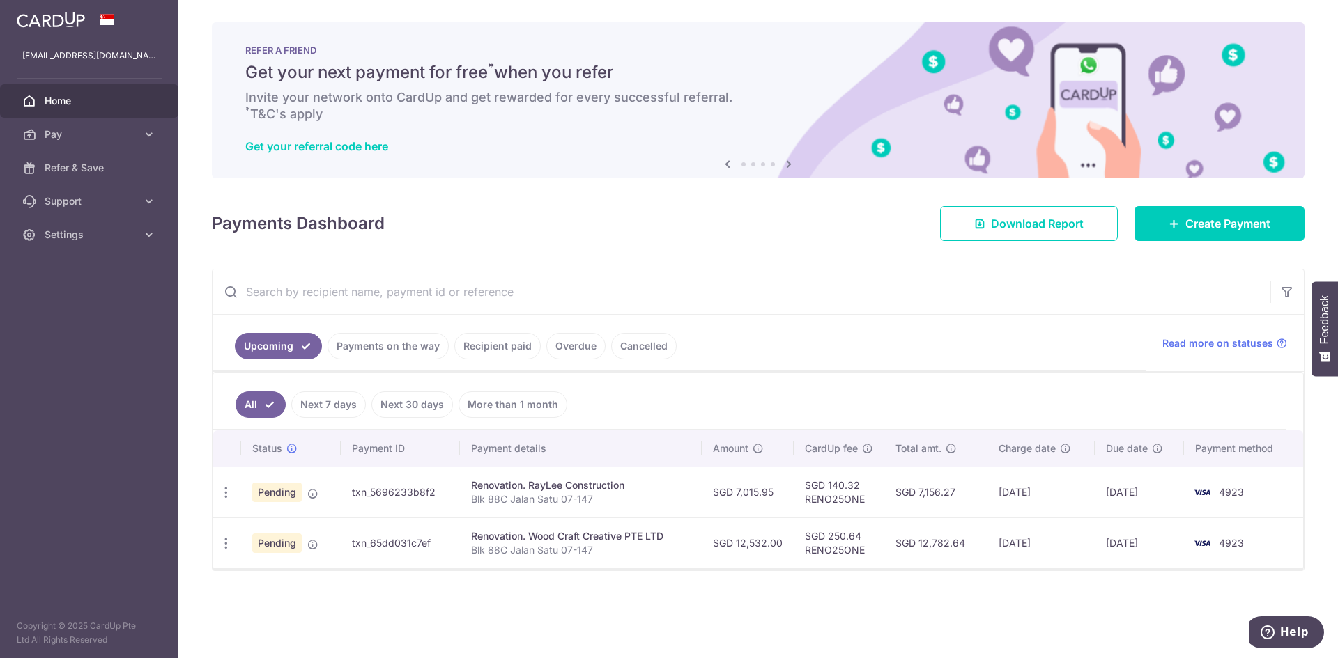
click at [504, 449] on th "Payment details" at bounding box center [581, 449] width 242 height 36
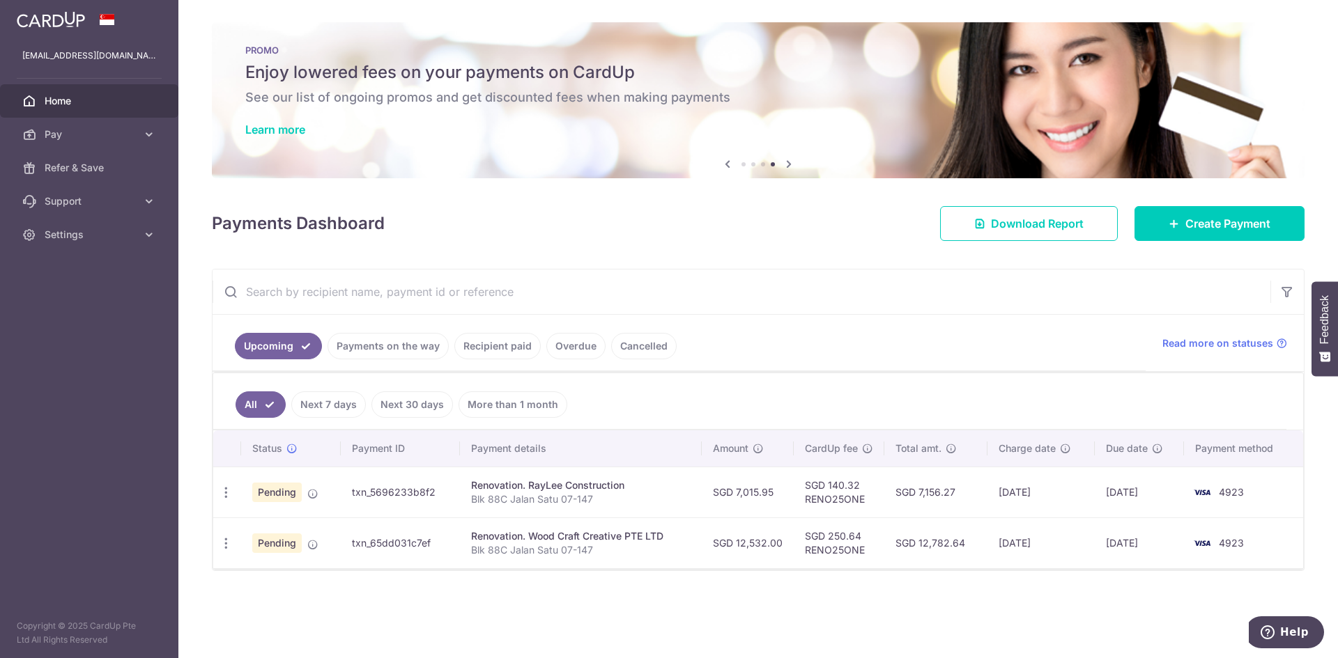
click at [373, 354] on link "Payments on the way" at bounding box center [388, 346] width 121 height 26
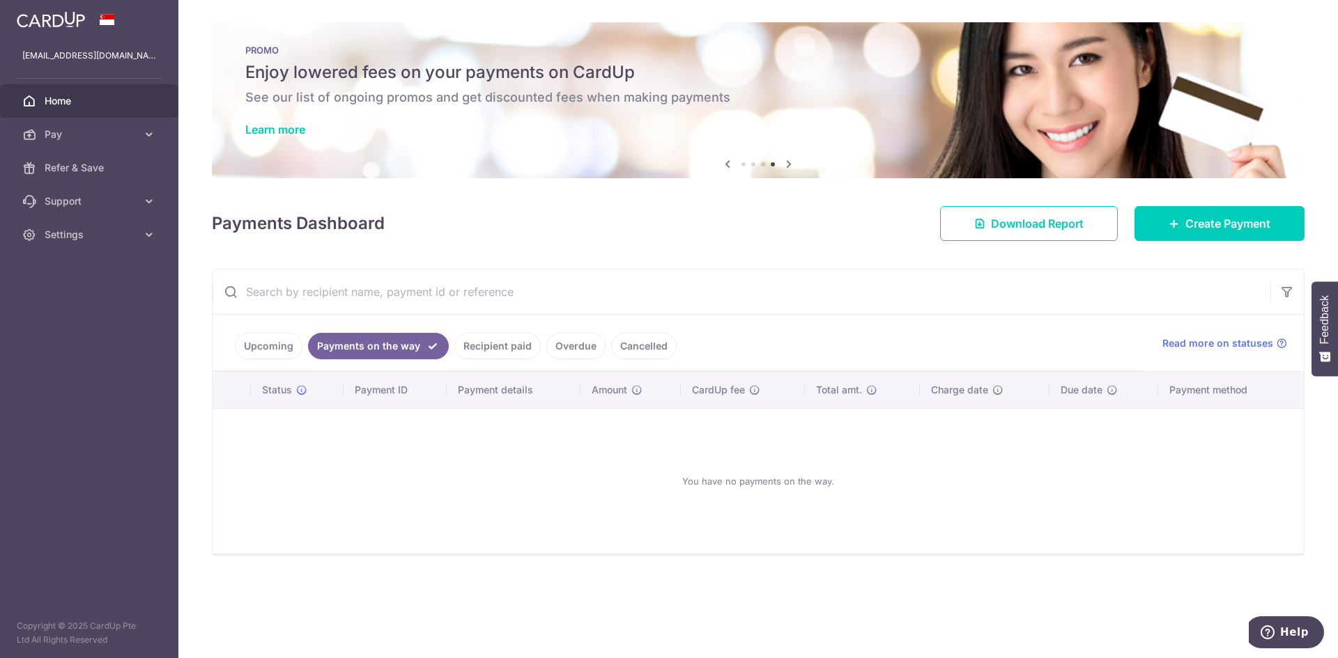
click at [493, 350] on link "Recipient paid" at bounding box center [497, 346] width 86 height 26
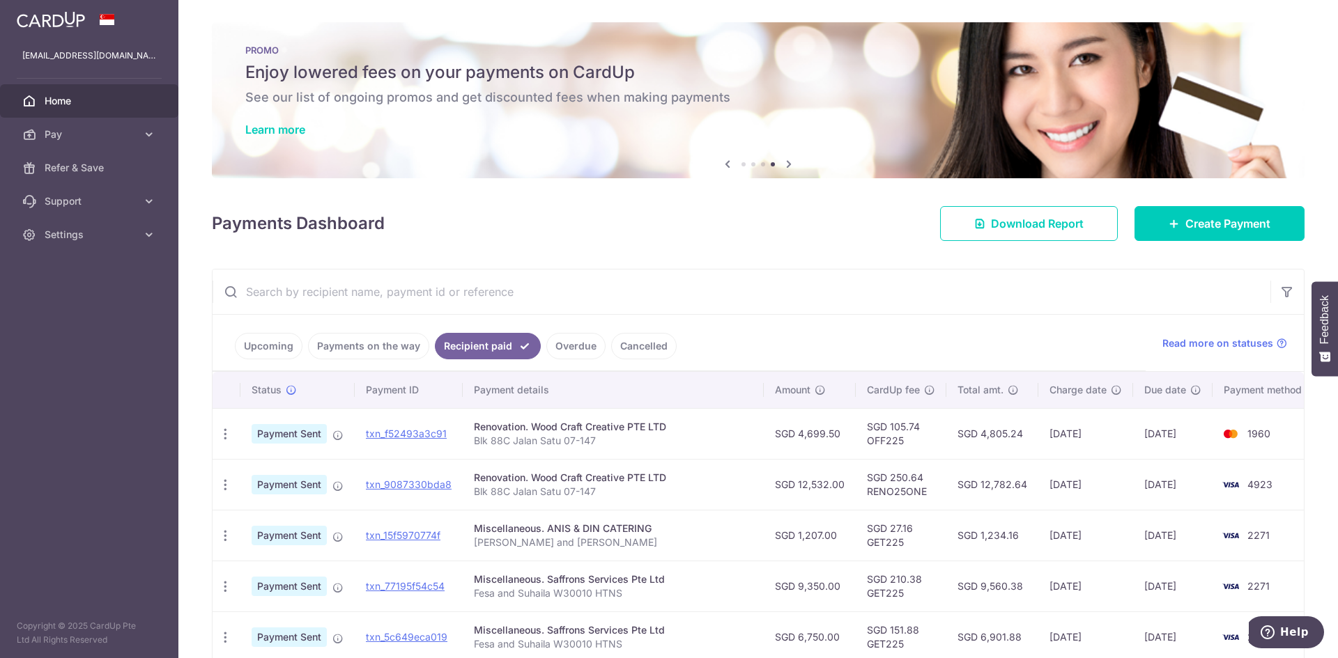
click at [258, 353] on link "Upcoming" at bounding box center [269, 346] width 68 height 26
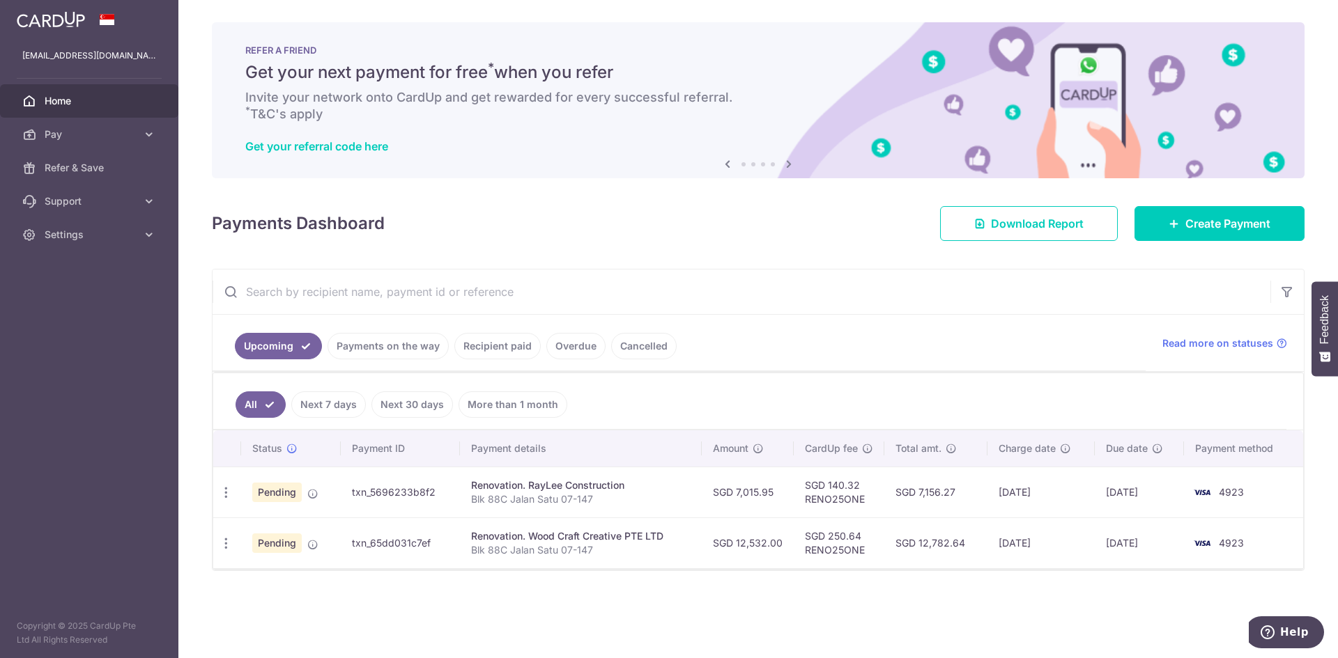
click at [1222, 455] on th "Payment method" at bounding box center [1243, 449] width 119 height 36
click at [1284, 295] on icon "button" at bounding box center [1287, 292] width 14 height 14
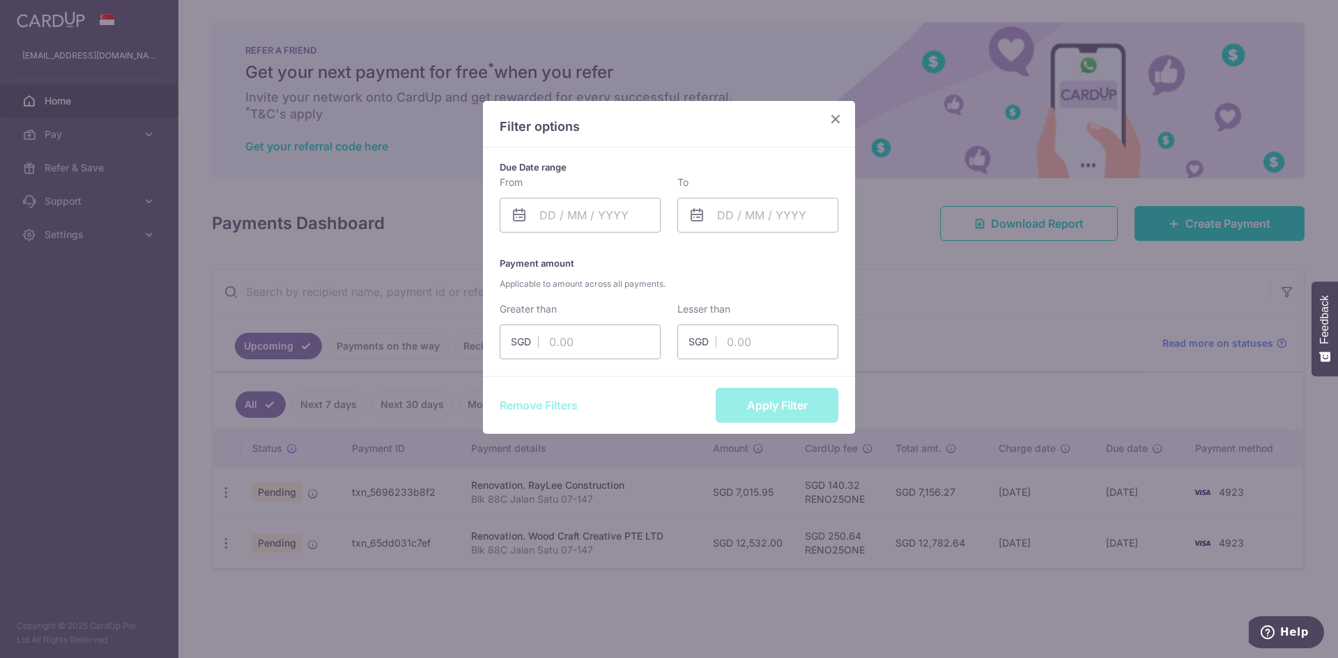
click at [842, 127] on icon "Close" at bounding box center [835, 118] width 17 height 17
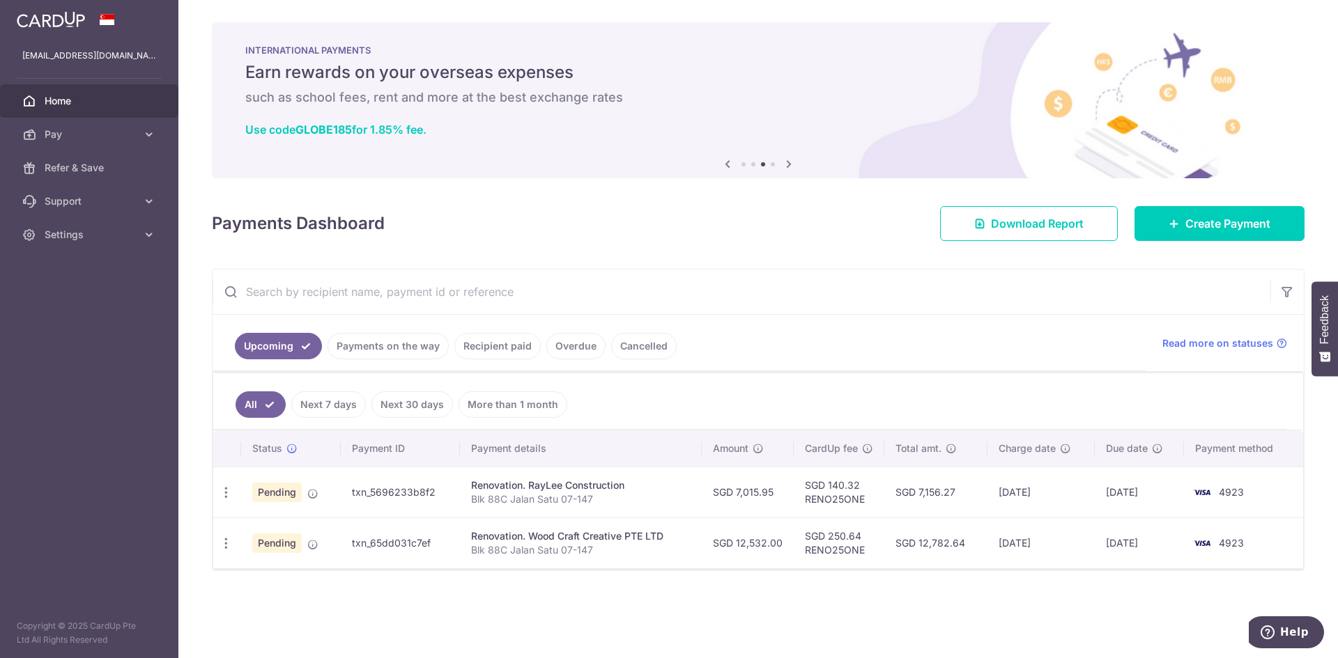
click at [868, 398] on ul "All Next 7 days Next 30 days More than 1 month" at bounding box center [749, 401] width 1073 height 56
